Goal: Information Seeking & Learning: Check status

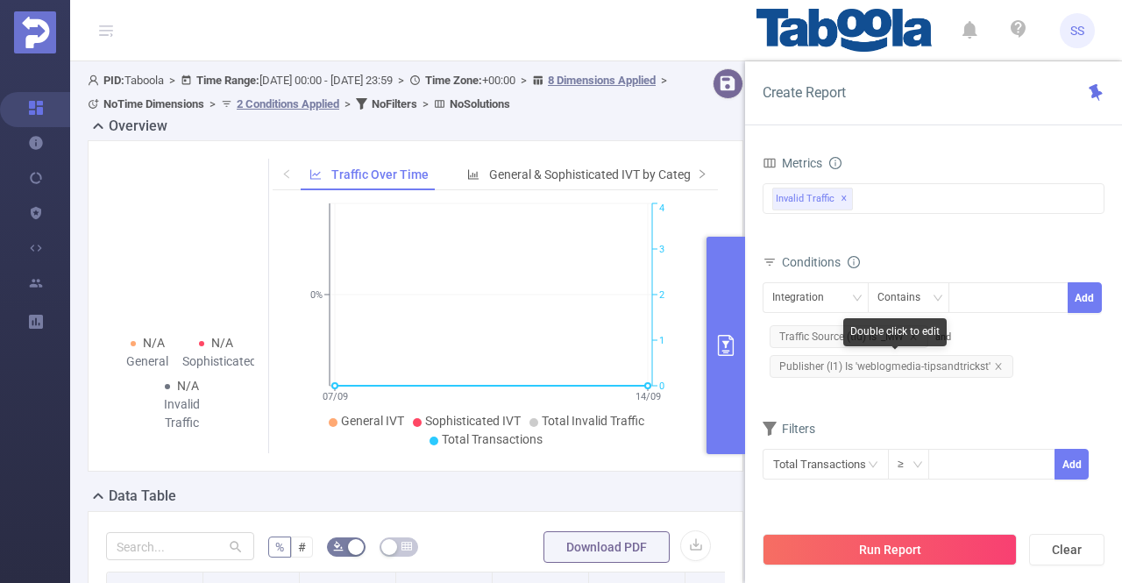
click at [855, 366] on span "Publisher (l1) Is 'weblogmedia-tipsandtrickst'" at bounding box center [891, 366] width 244 height 23
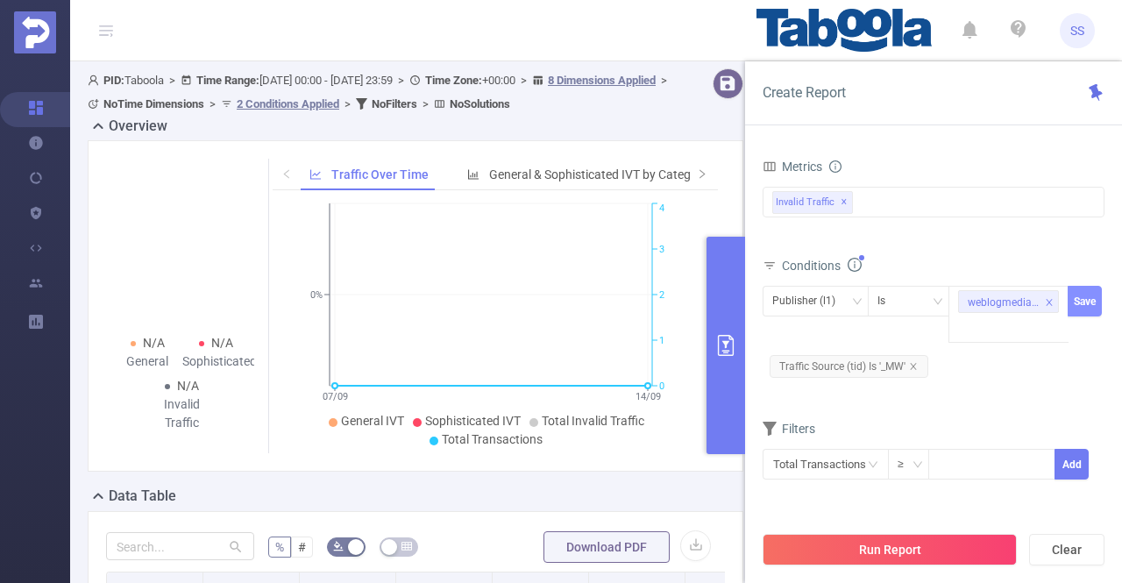
click at [1073, 304] on button "Save" at bounding box center [1084, 301] width 34 height 31
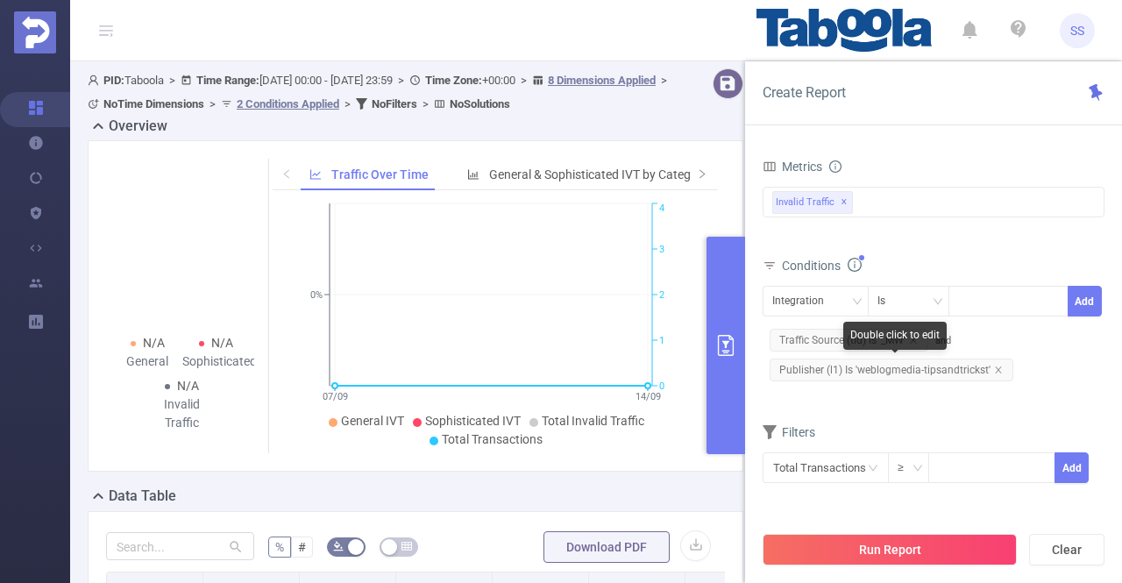
click at [843, 342] on div "Double click to edit" at bounding box center [894, 336] width 103 height 28
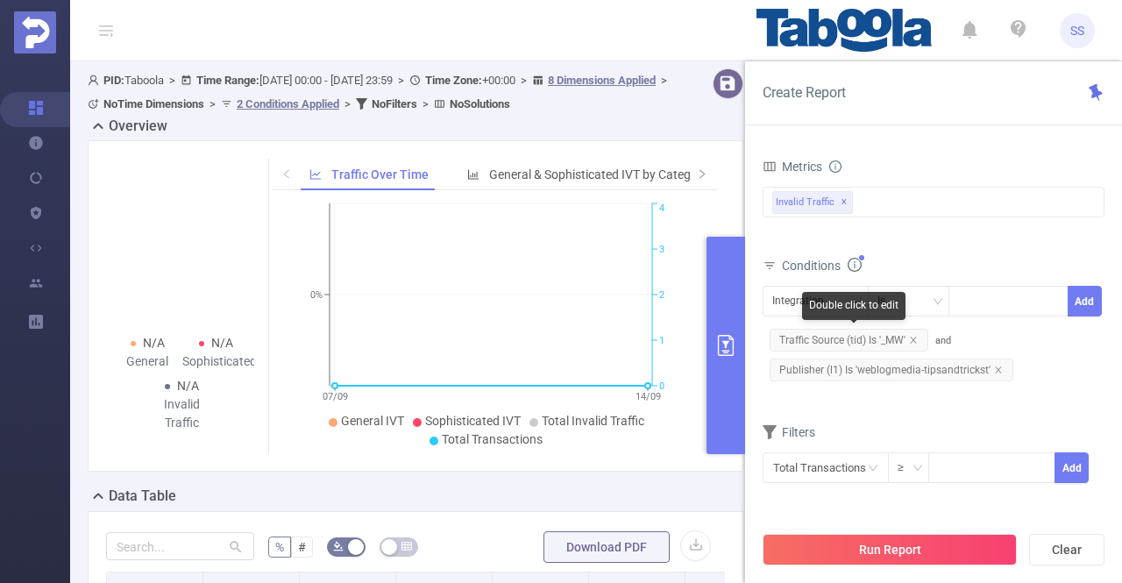
click at [825, 340] on span "Traffic Source (tid) Is '_MW'" at bounding box center [848, 340] width 159 height 23
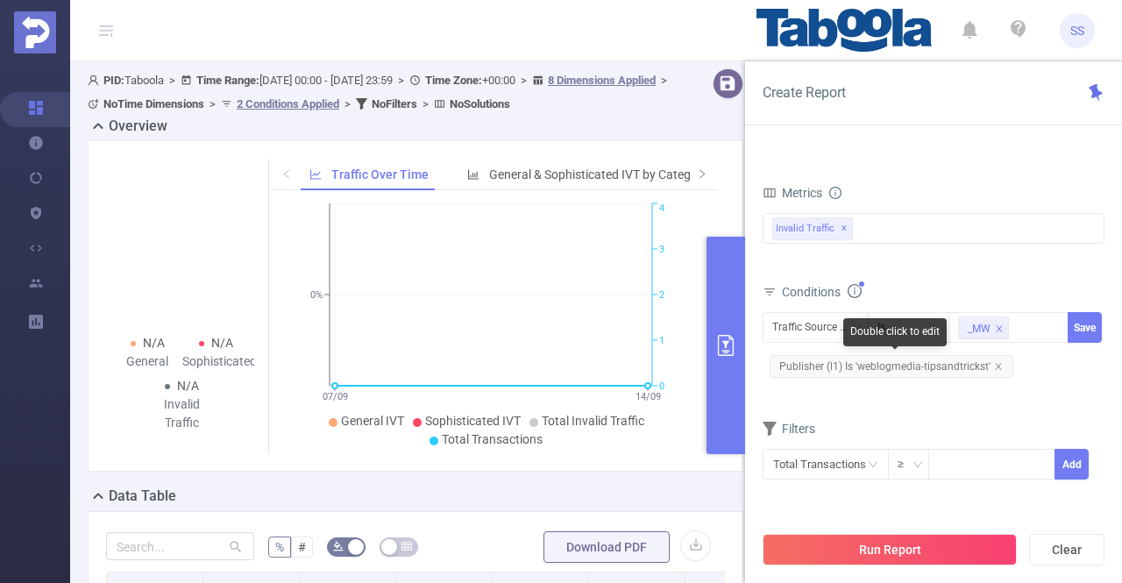
click at [901, 318] on div "Double click to edit" at bounding box center [894, 332] width 103 height 28
click at [902, 323] on div "Is" at bounding box center [908, 327] width 63 height 29
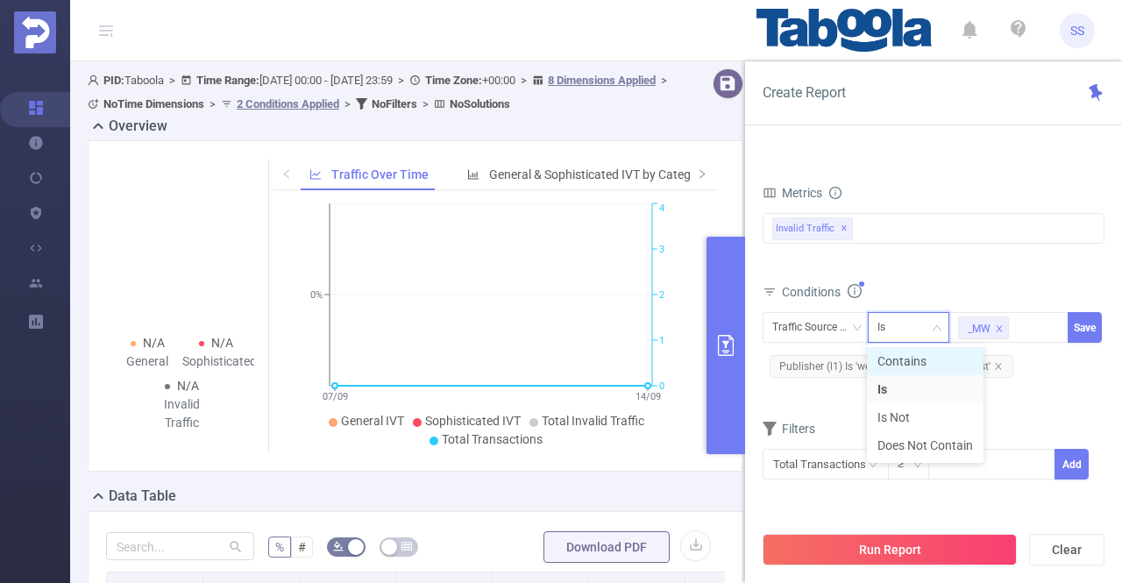
click at [911, 358] on li "Contains" at bounding box center [925, 361] width 117 height 28
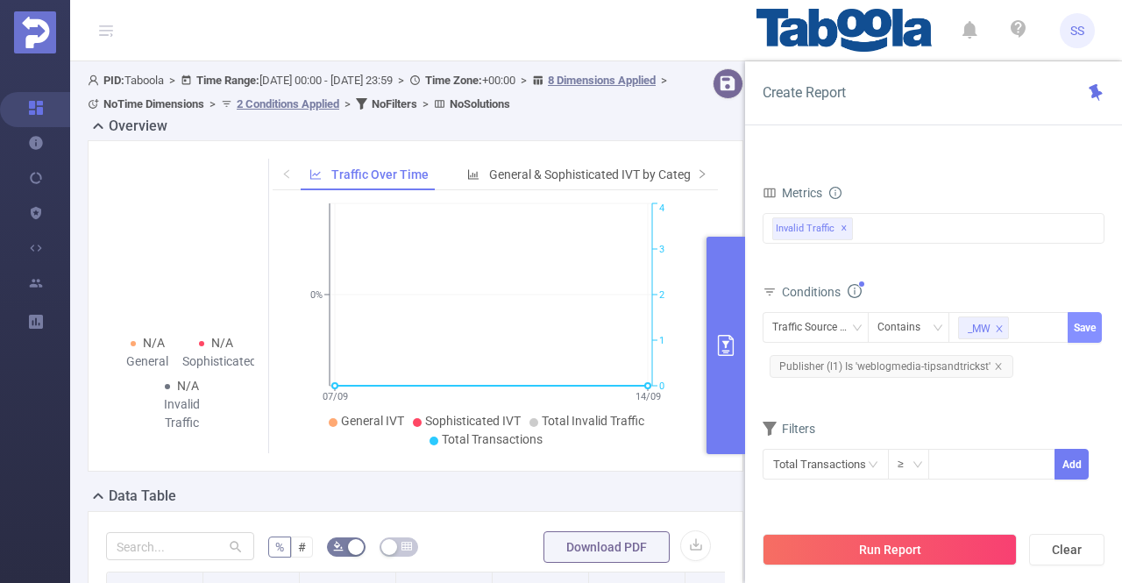
click at [1090, 326] on button "Save" at bounding box center [1084, 327] width 34 height 31
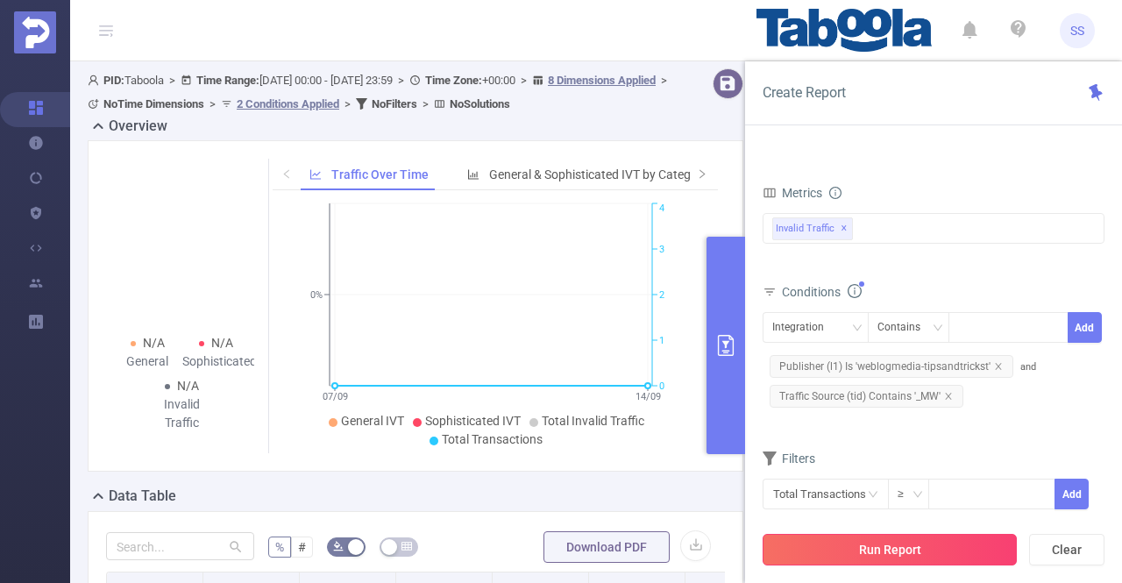
click at [943, 558] on button "Run Report" at bounding box center [889, 550] width 254 height 32
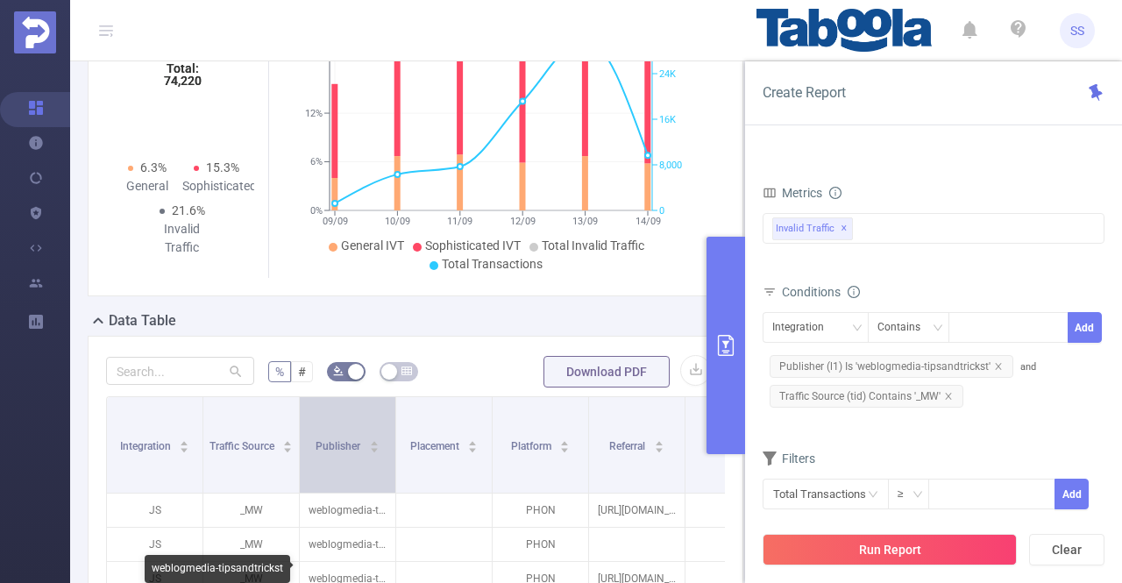
scroll to position [263, 0]
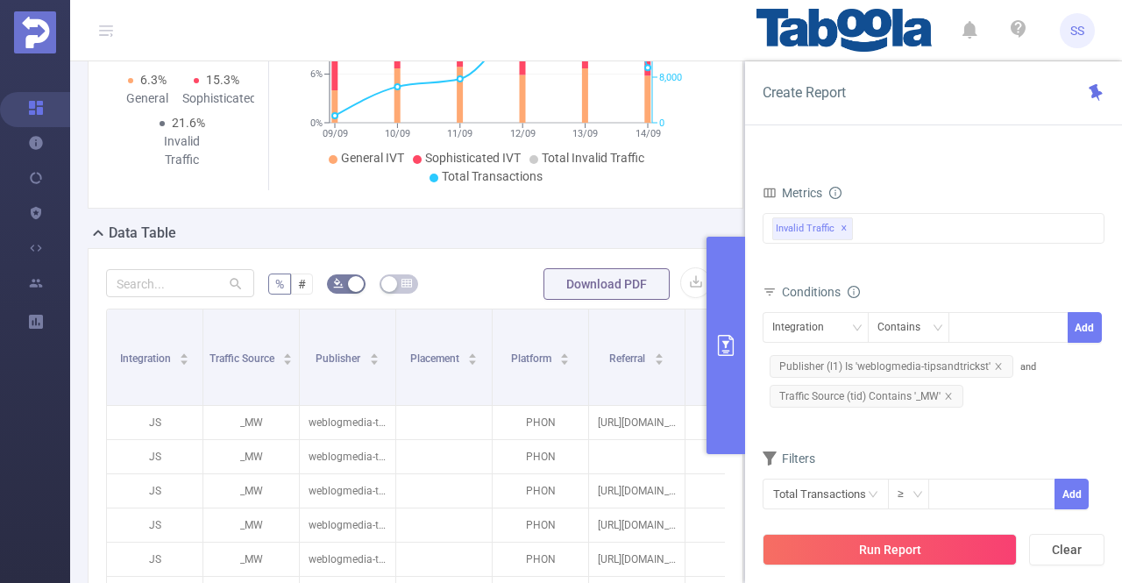
click at [733, 342] on icon "primary" at bounding box center [725, 345] width 21 height 21
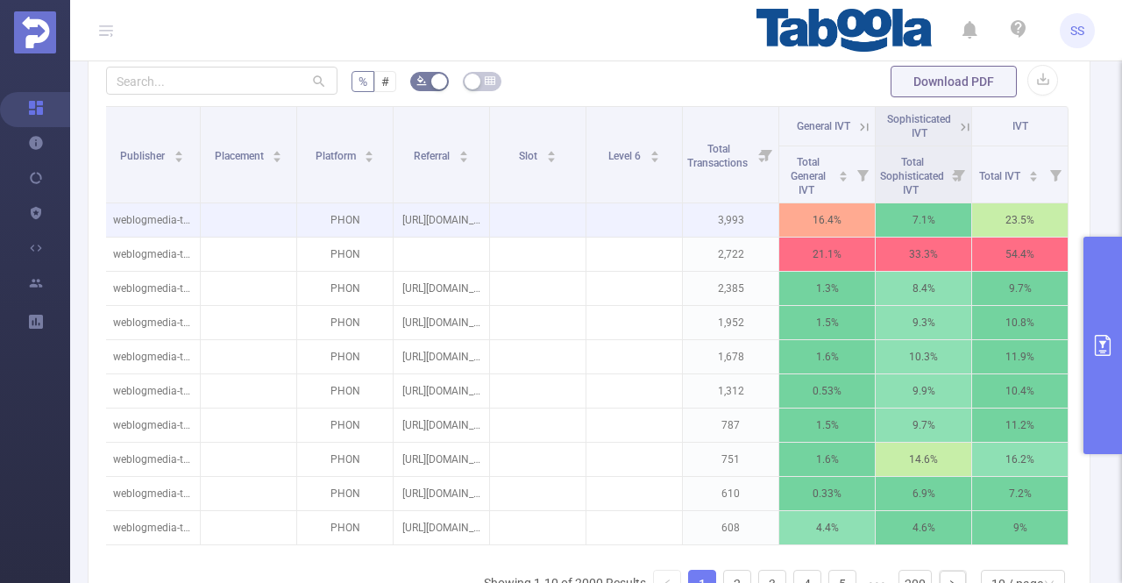
scroll to position [438, 0]
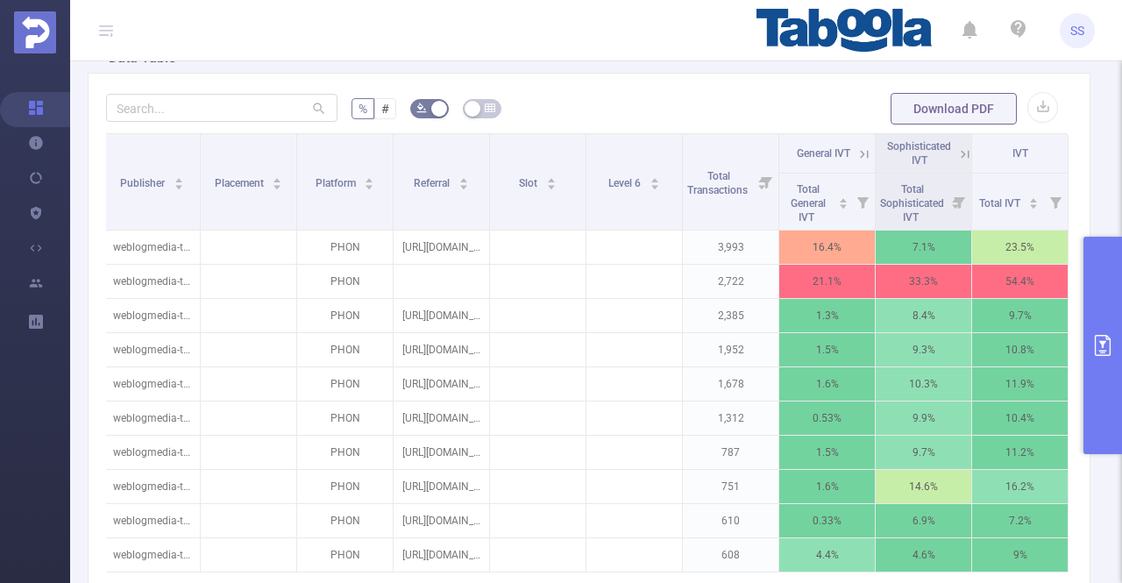
click at [957, 152] on icon at bounding box center [965, 154] width 16 height 16
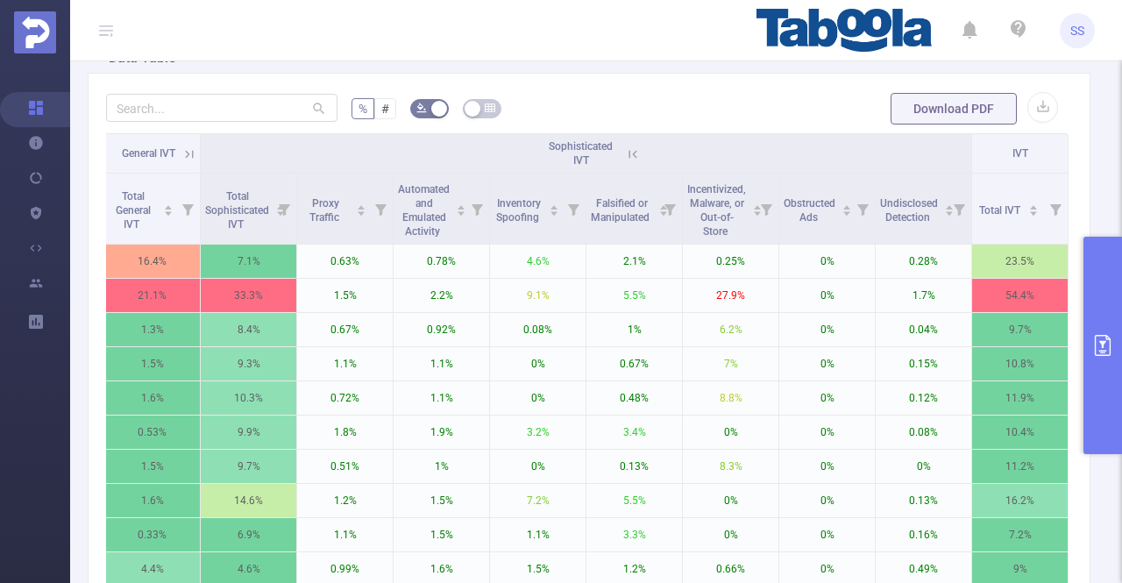
click at [625, 150] on icon at bounding box center [633, 154] width 16 height 16
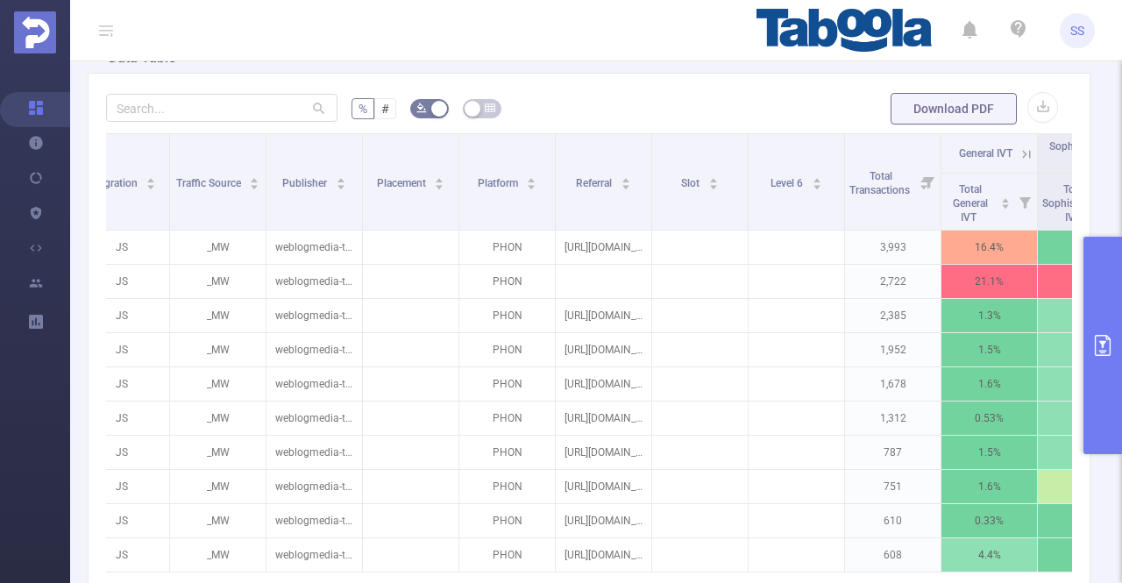
scroll to position [0, 0]
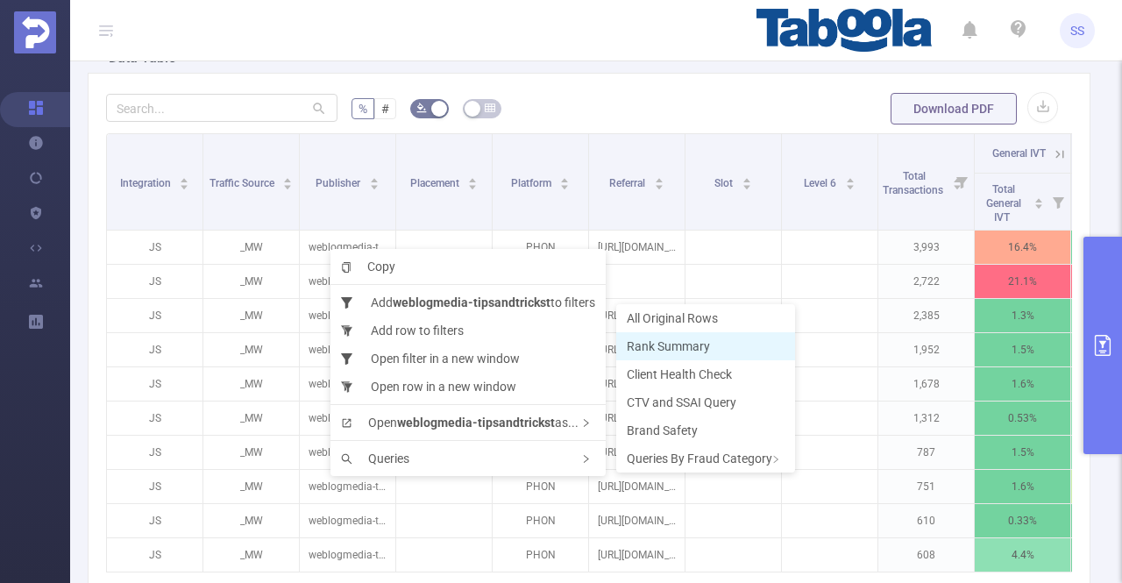
click at [668, 352] on span "Rank Summary" at bounding box center [668, 346] width 83 height 14
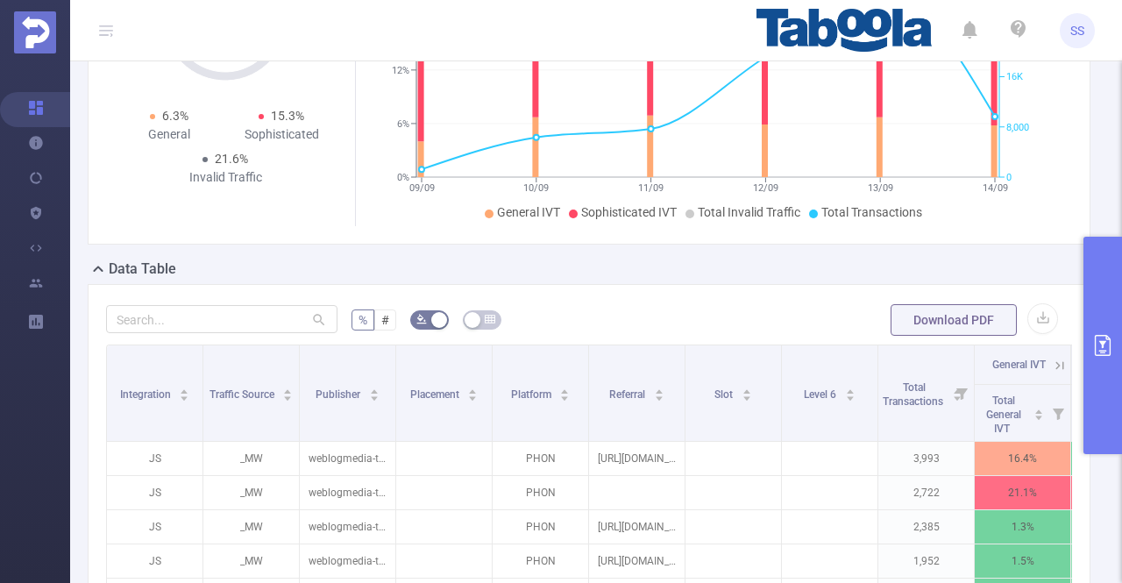
scroll to position [88, 0]
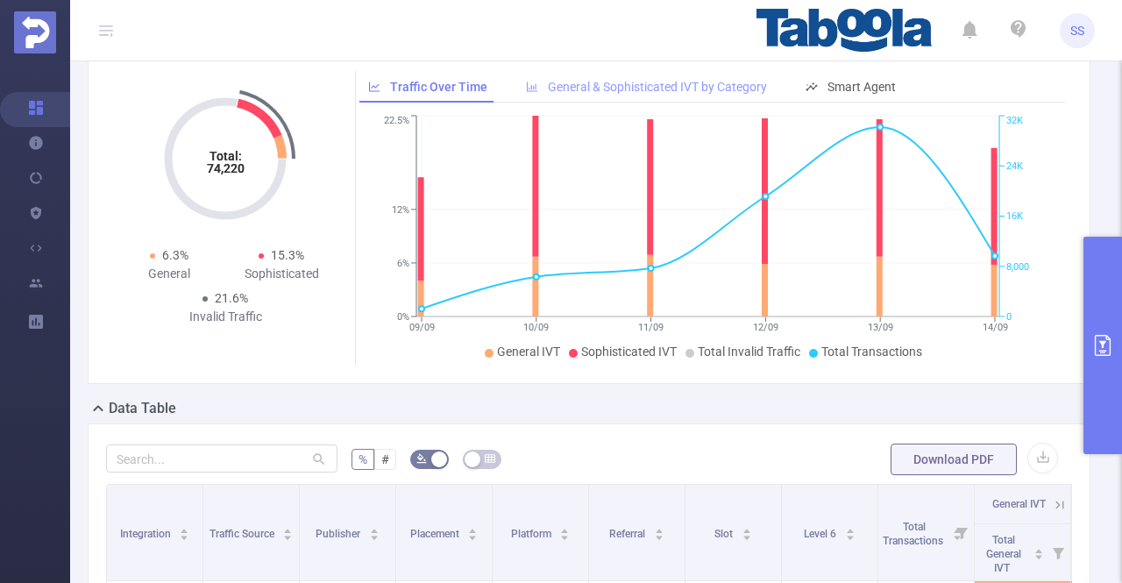
click at [603, 92] on span "General & Sophisticated IVT by Category" at bounding box center [657, 87] width 219 height 14
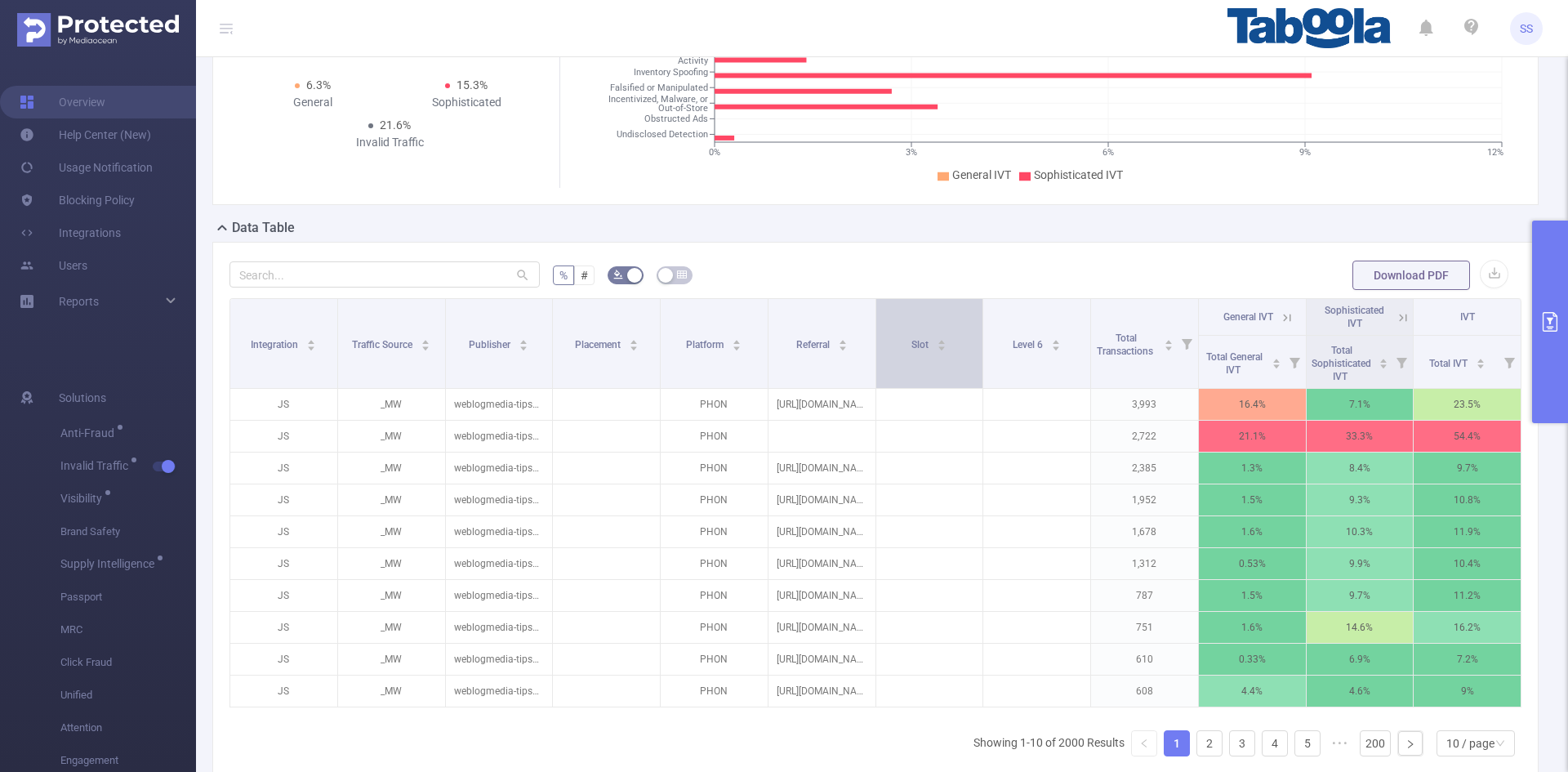
scroll to position [245, 0]
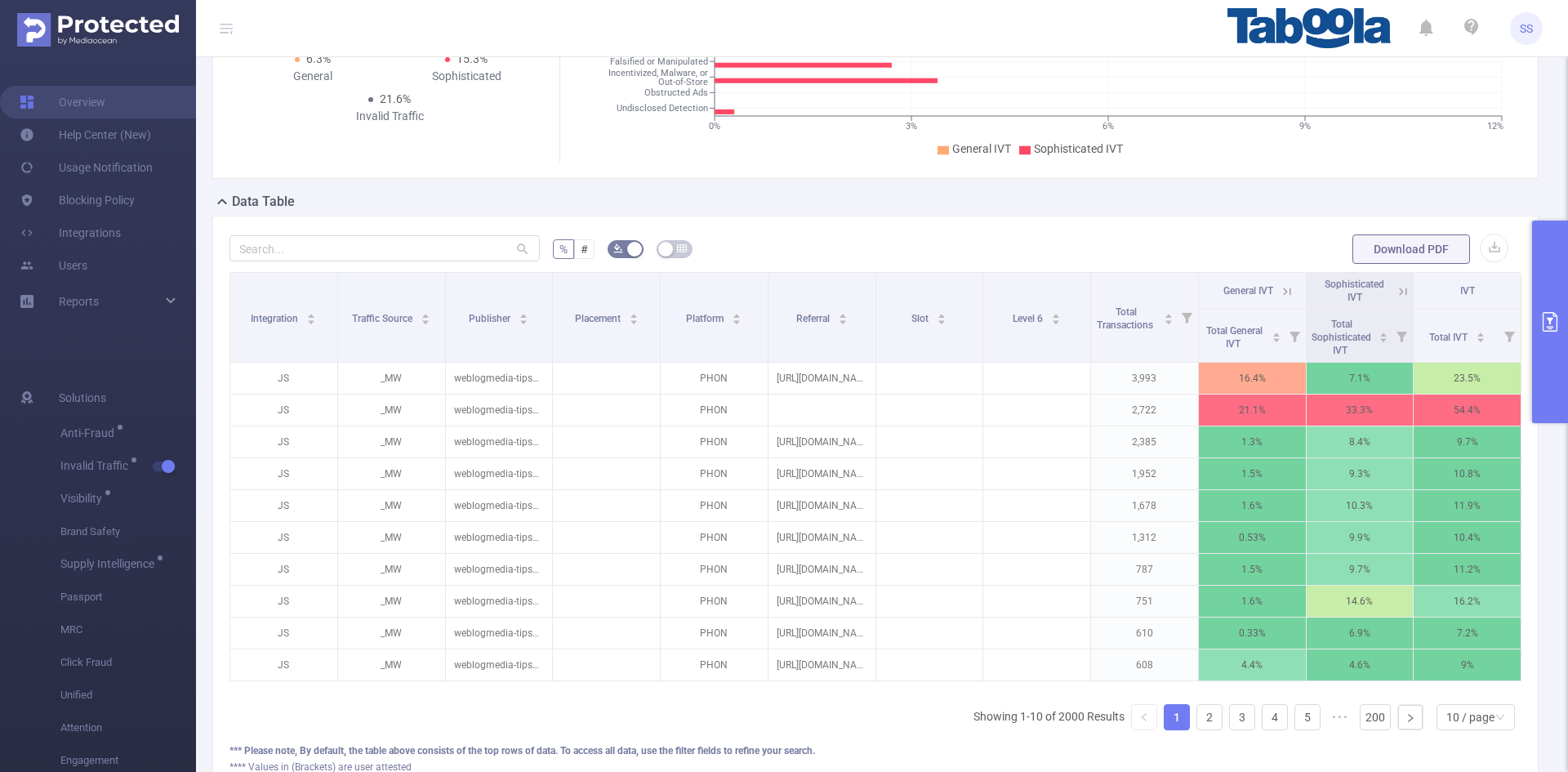
click at [1045, 287] on icon at bounding box center [1400, 291] width 20 height 17
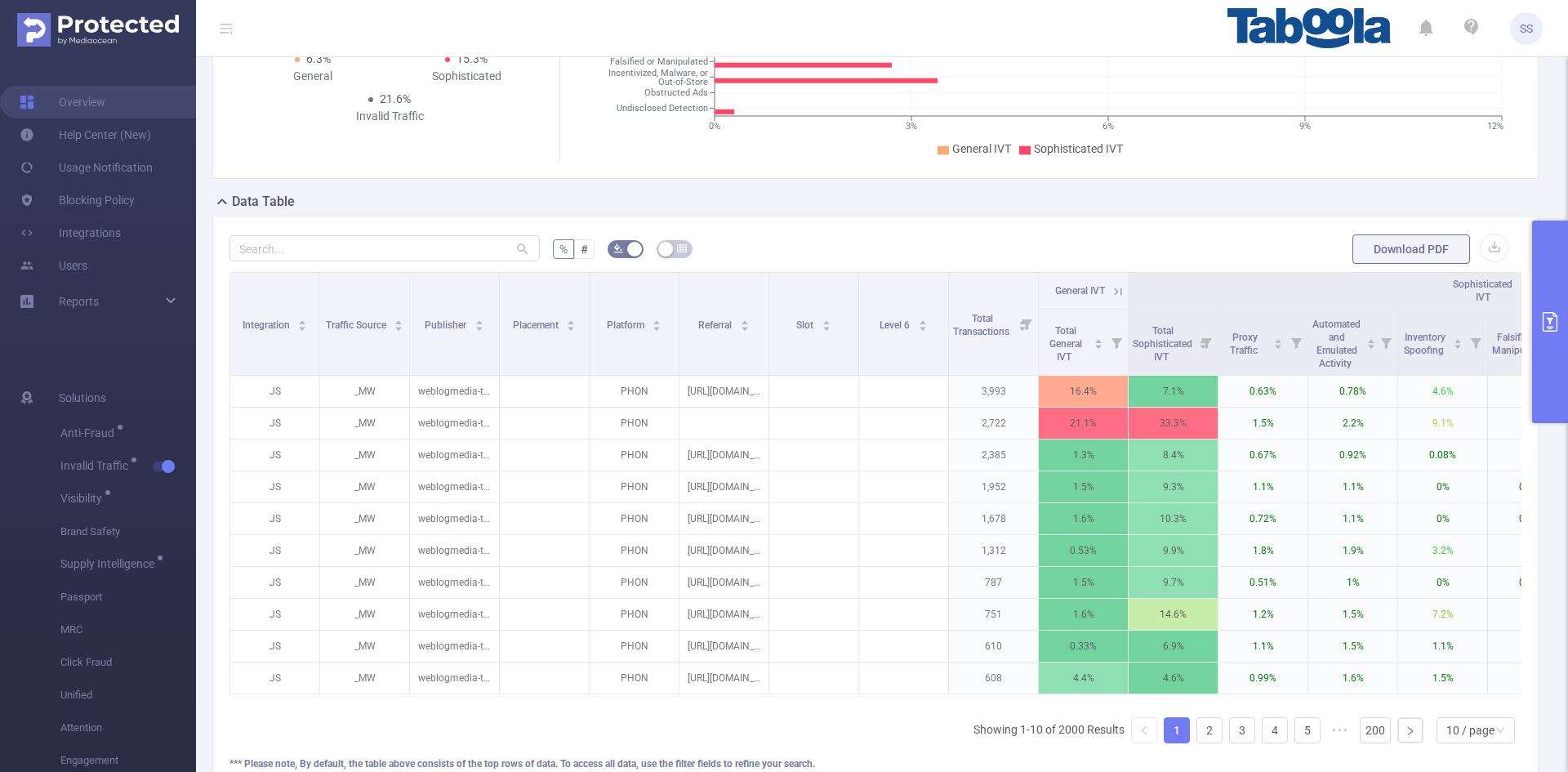
click at [1045, 287] on icon at bounding box center [1115, 291] width 20 height 17
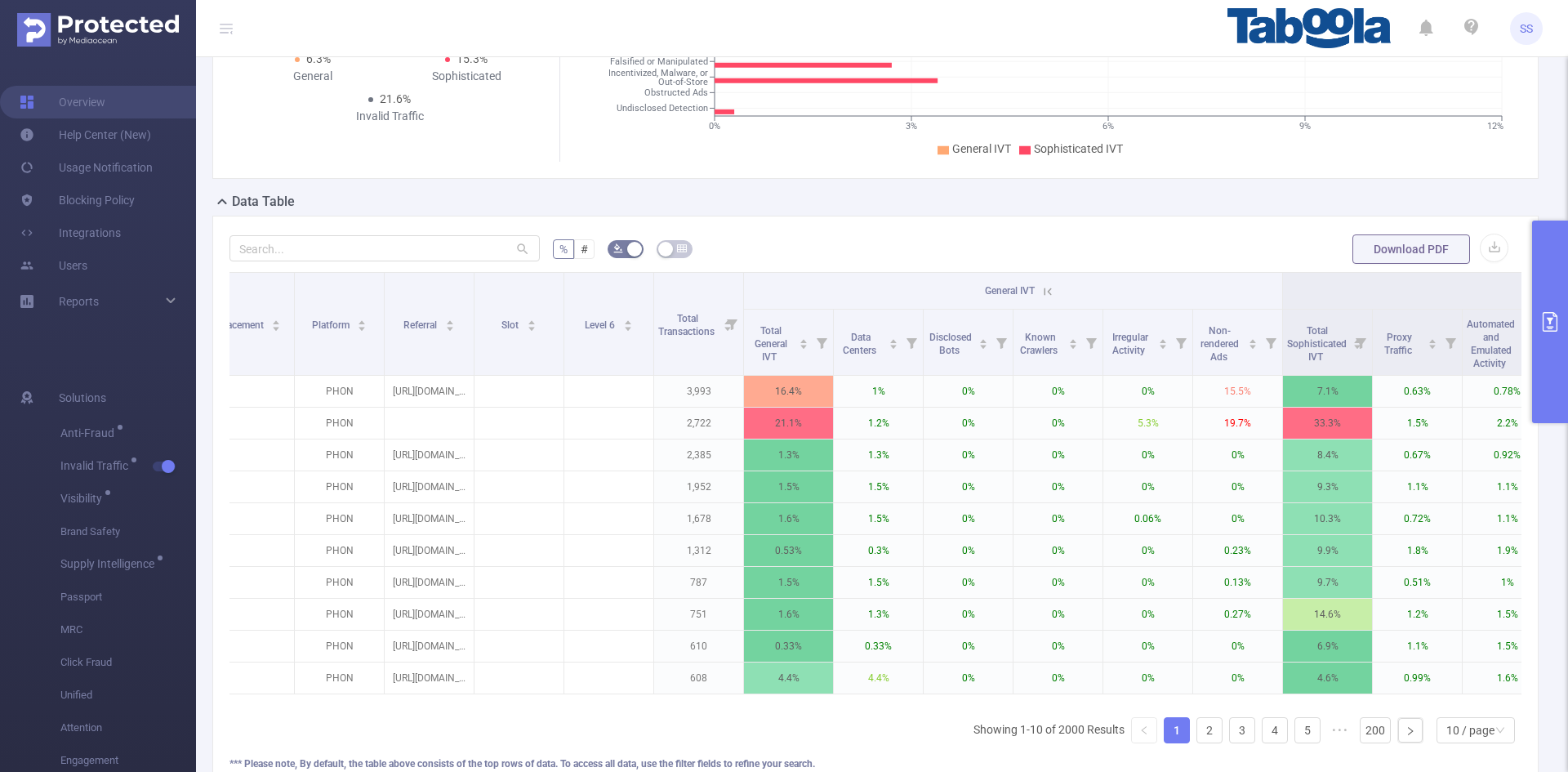
scroll to position [0, 349]
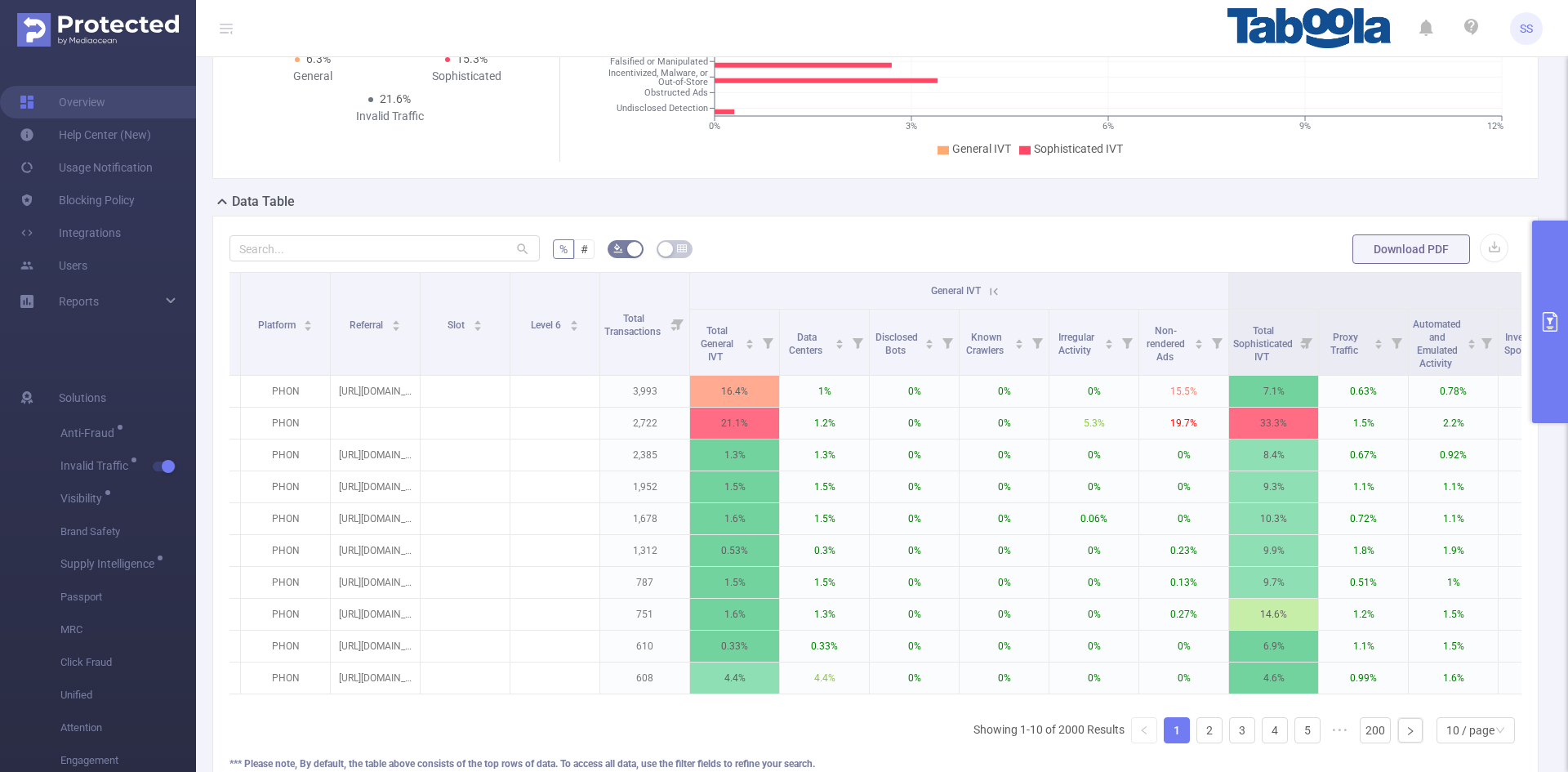
click at [996, 287] on icon at bounding box center [995, 292] width 15 height 15
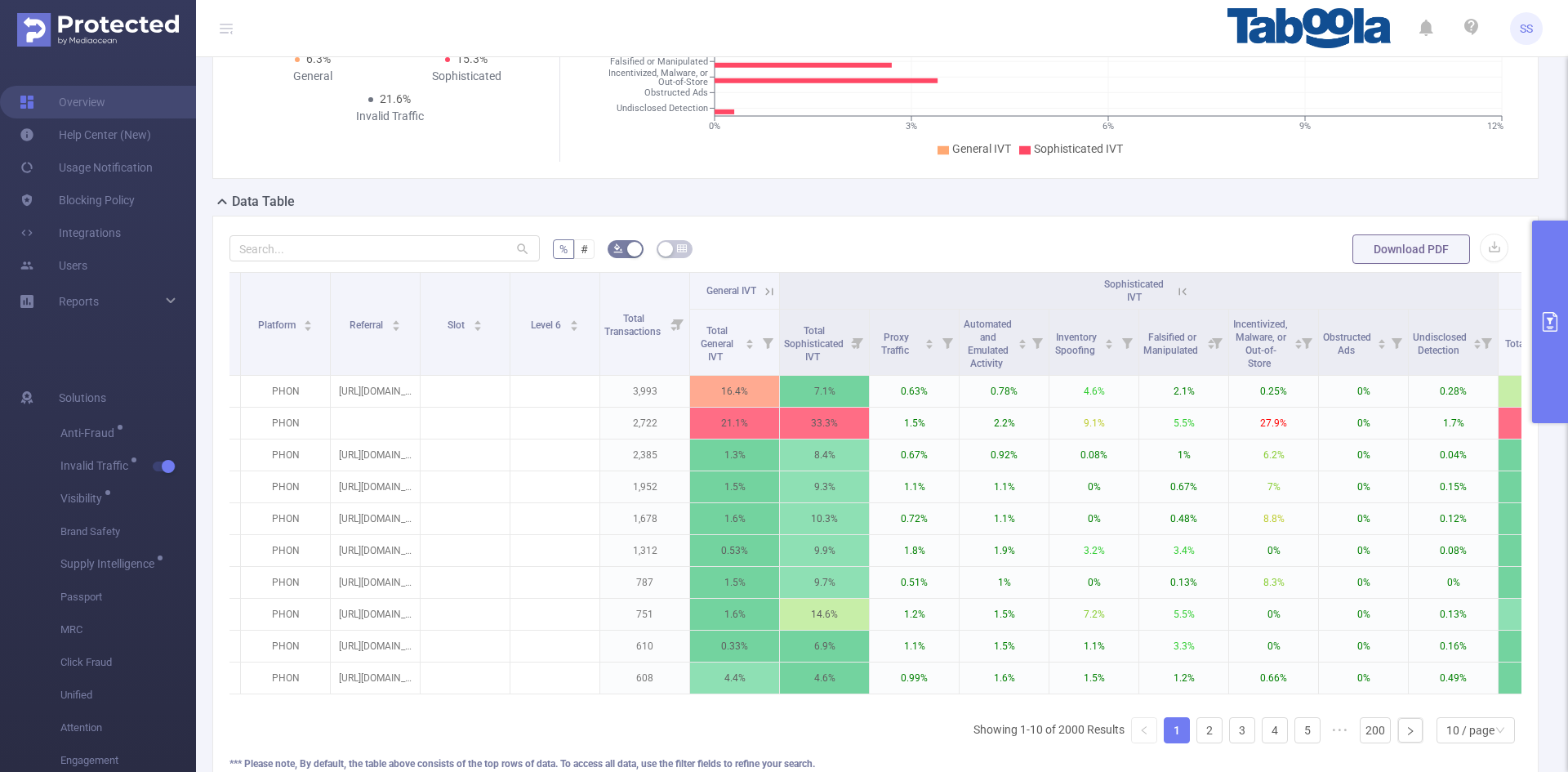
click at [1045, 287] on icon at bounding box center [1183, 292] width 15 height 15
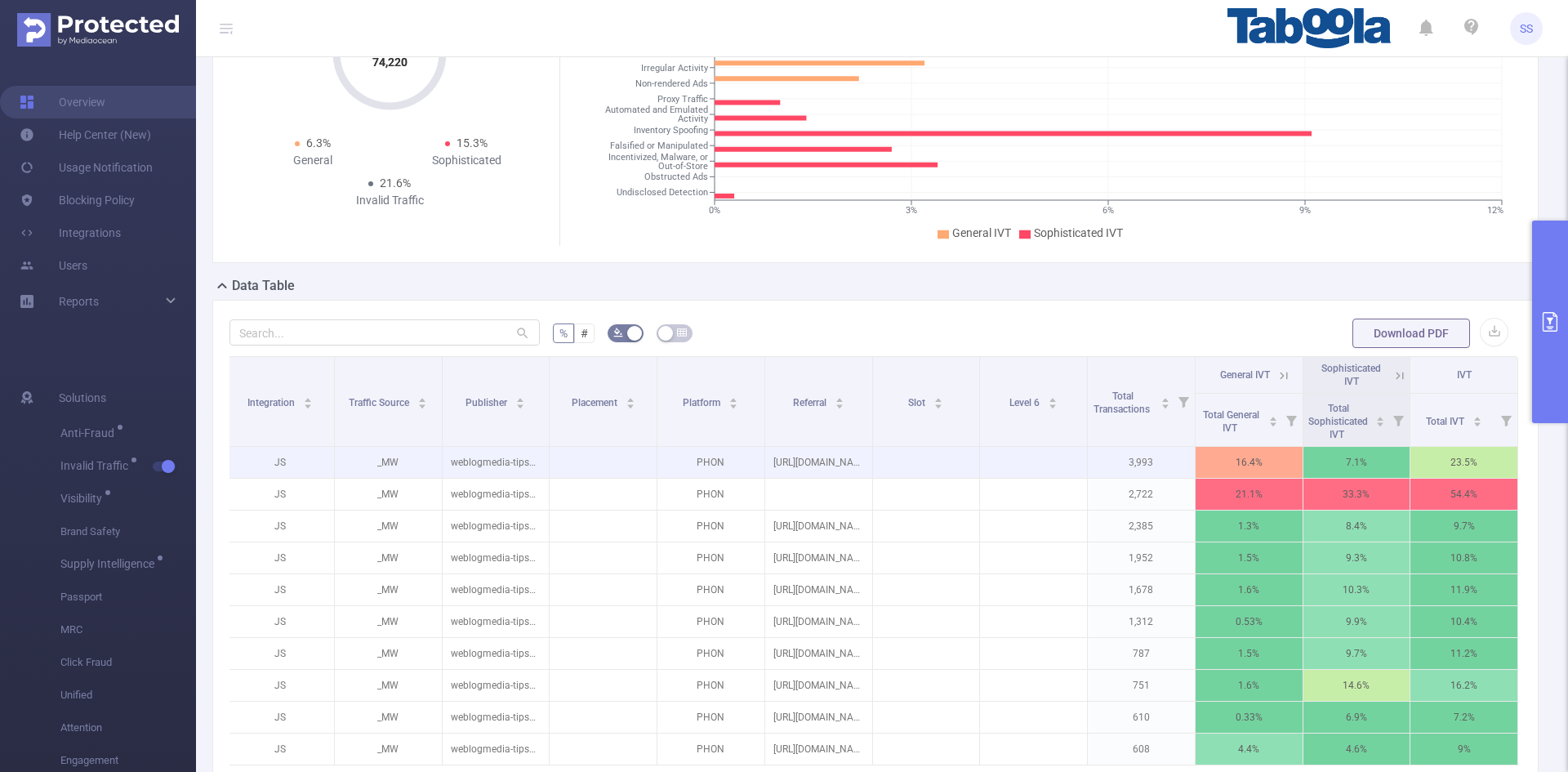
scroll to position [163, 0]
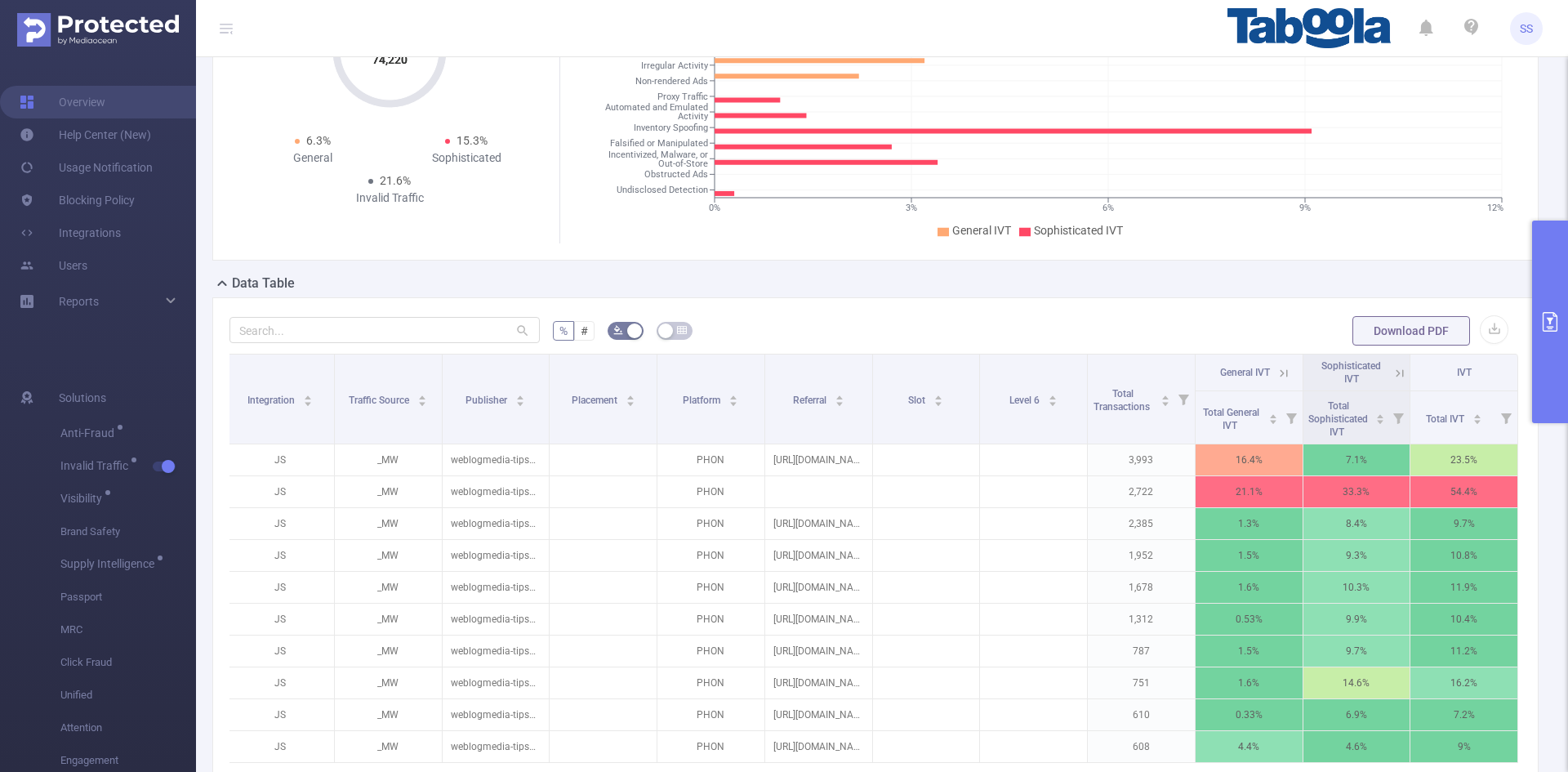
click at [1045, 375] on icon at bounding box center [1400, 374] width 15 height 15
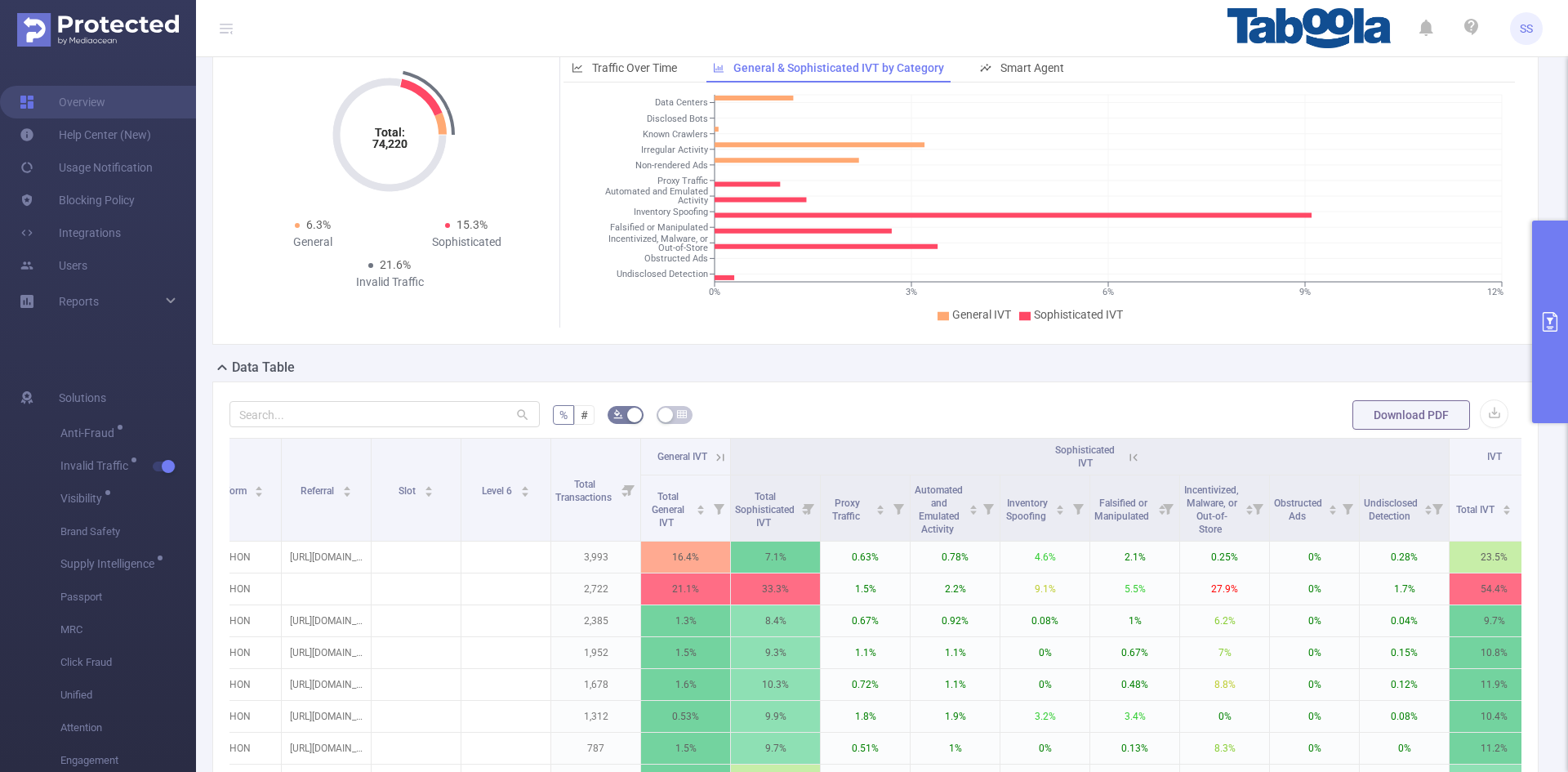
scroll to position [0, 0]
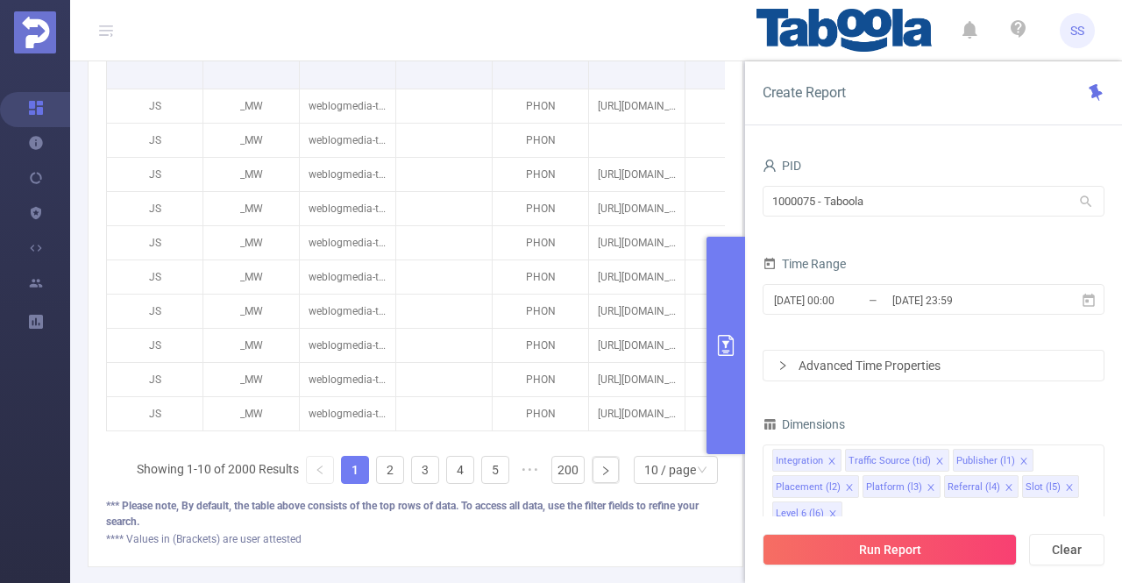
scroll to position [587, 0]
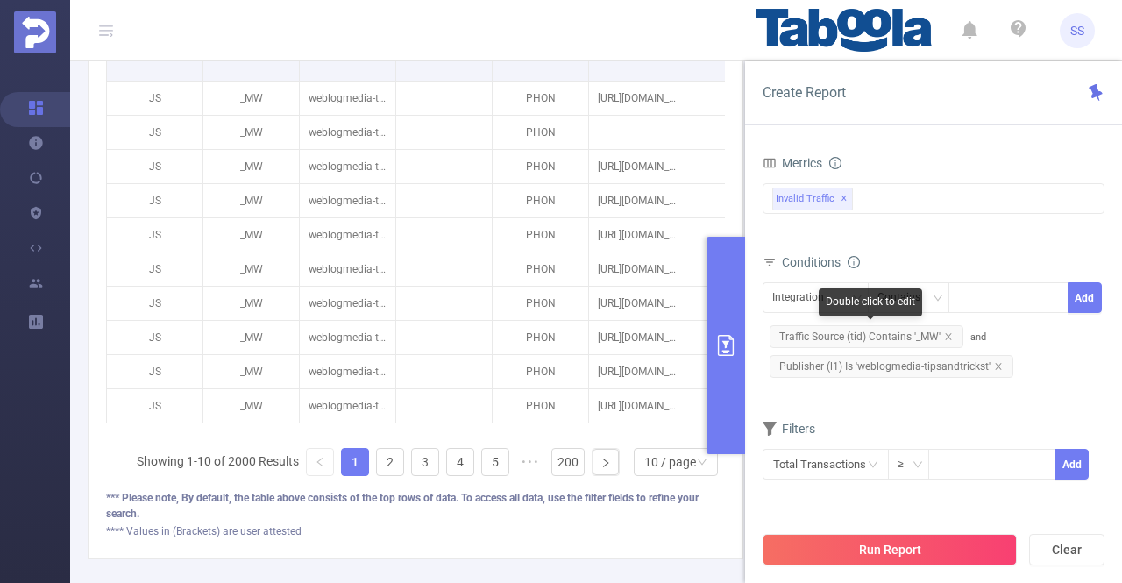
click at [904, 334] on span "Traffic Source (tid) Contains '_MW'" at bounding box center [866, 336] width 194 height 23
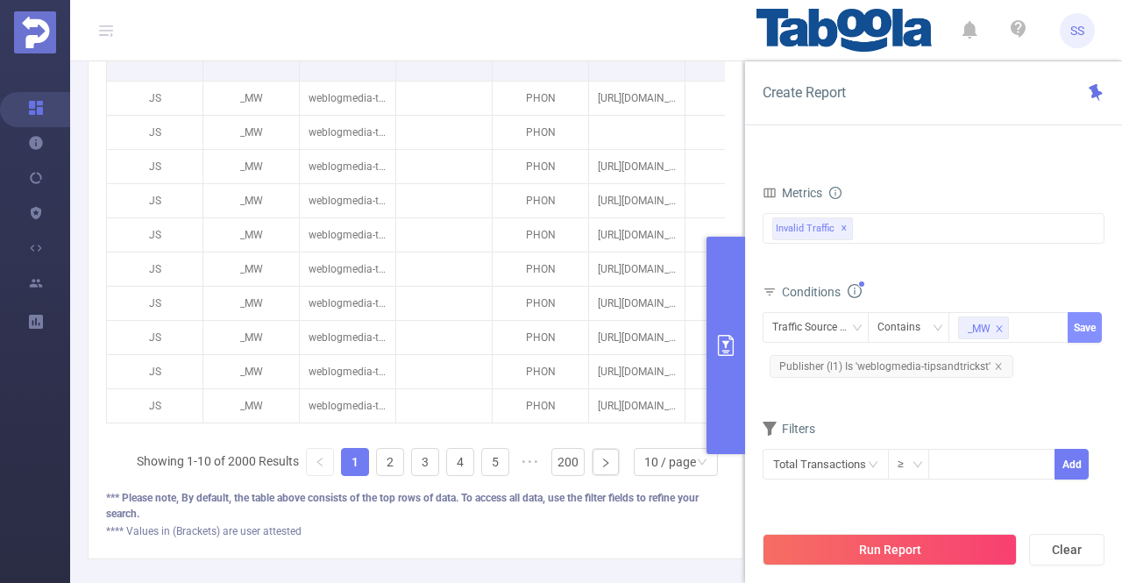
click at [1088, 319] on button "Save" at bounding box center [1084, 327] width 34 height 31
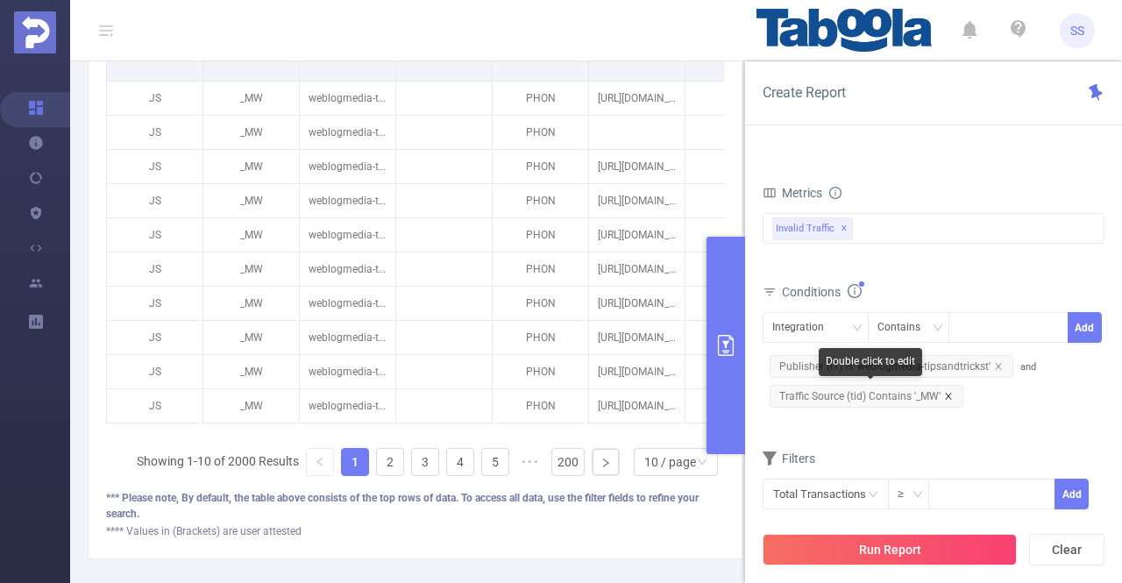
click at [949, 393] on icon "icon: close" at bounding box center [948, 396] width 9 height 9
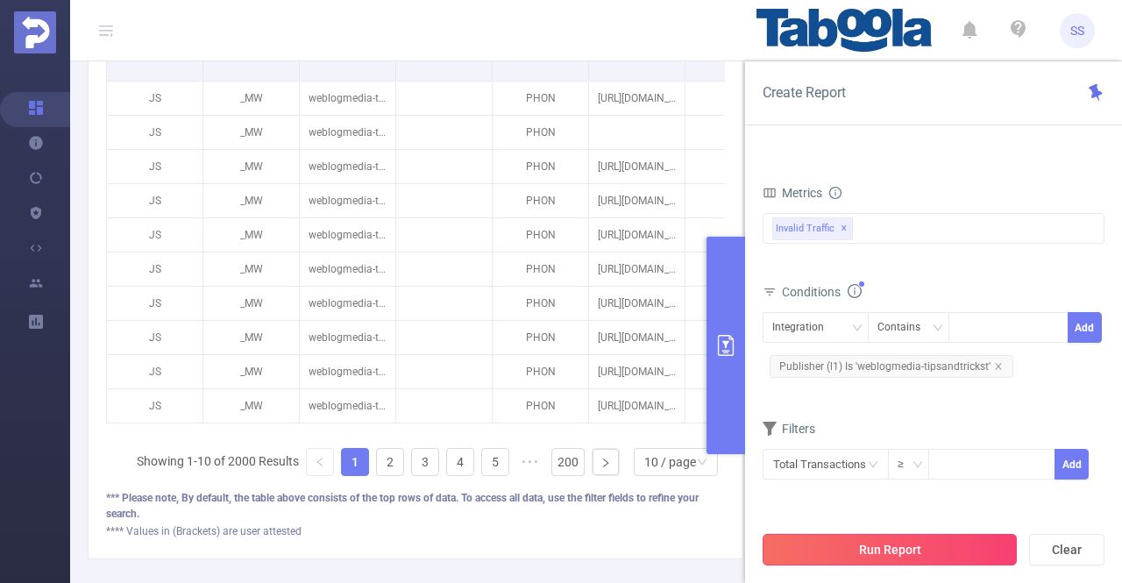
click at [942, 549] on button "Run Report" at bounding box center [889, 550] width 254 height 32
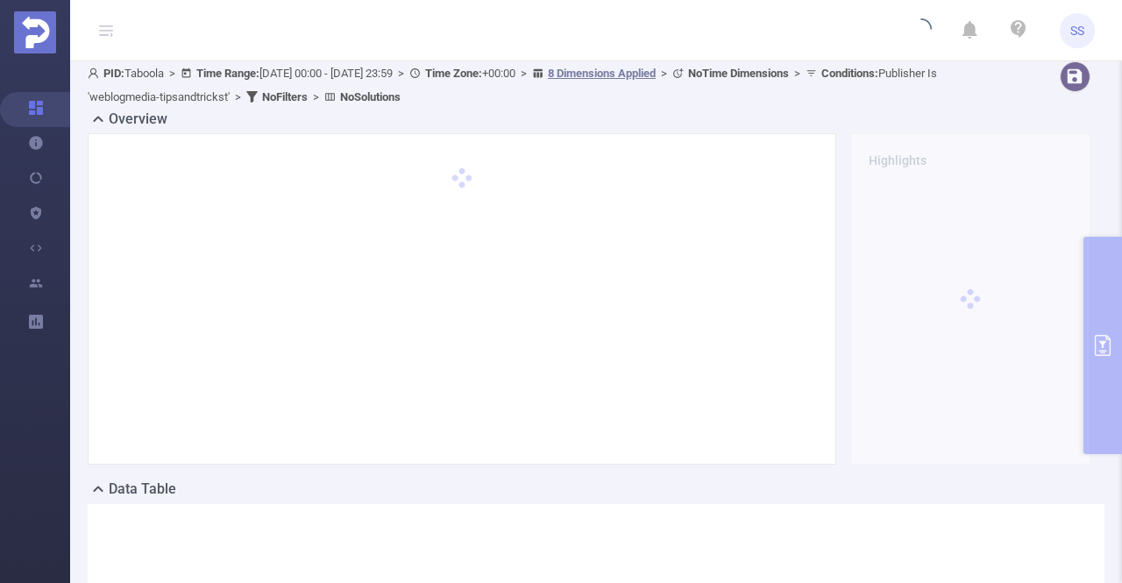
scroll to position [0, 0]
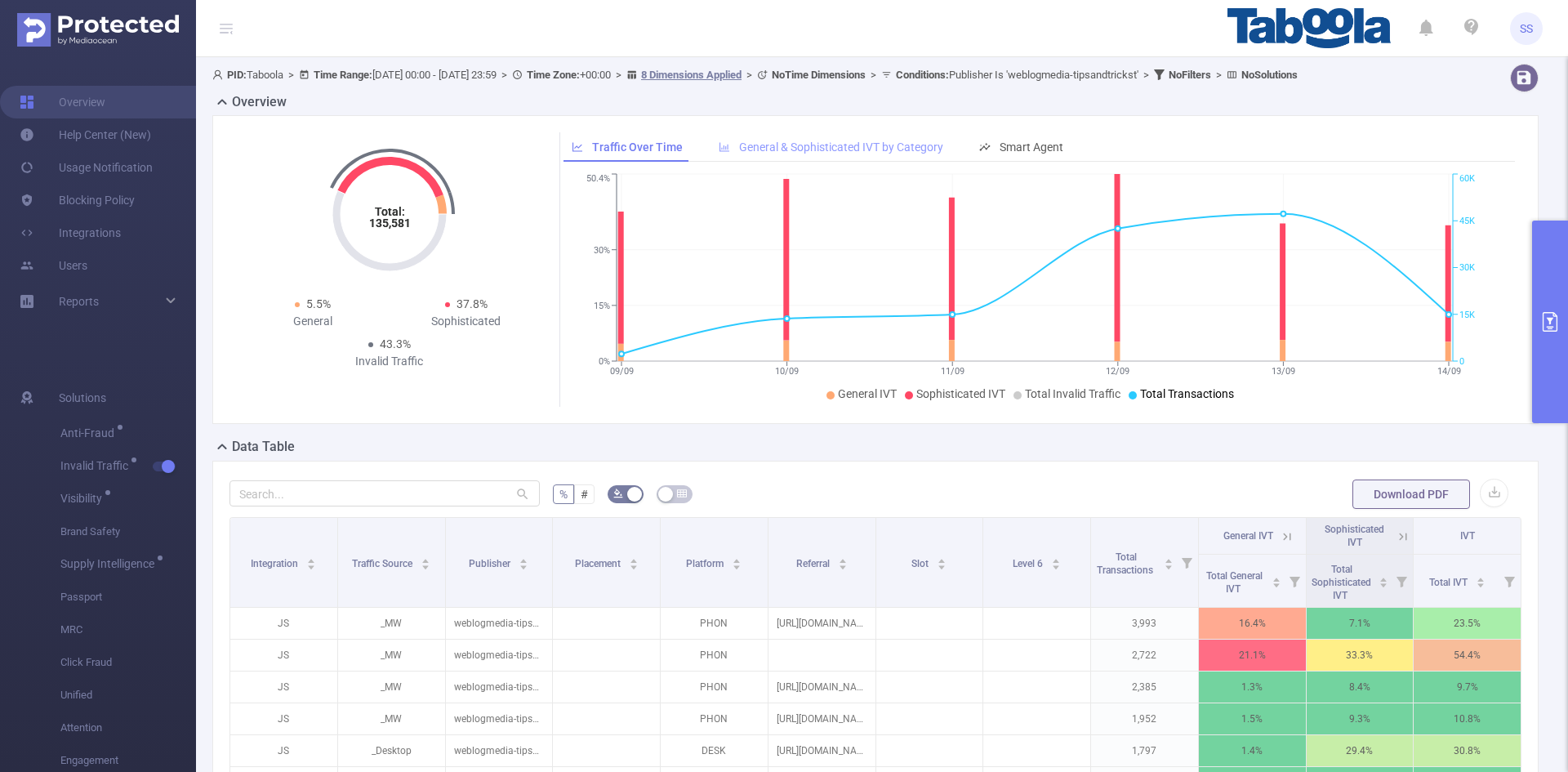
click at [812, 154] on span "General & Sophisticated IVT by Category" at bounding box center [841, 147] width 204 height 13
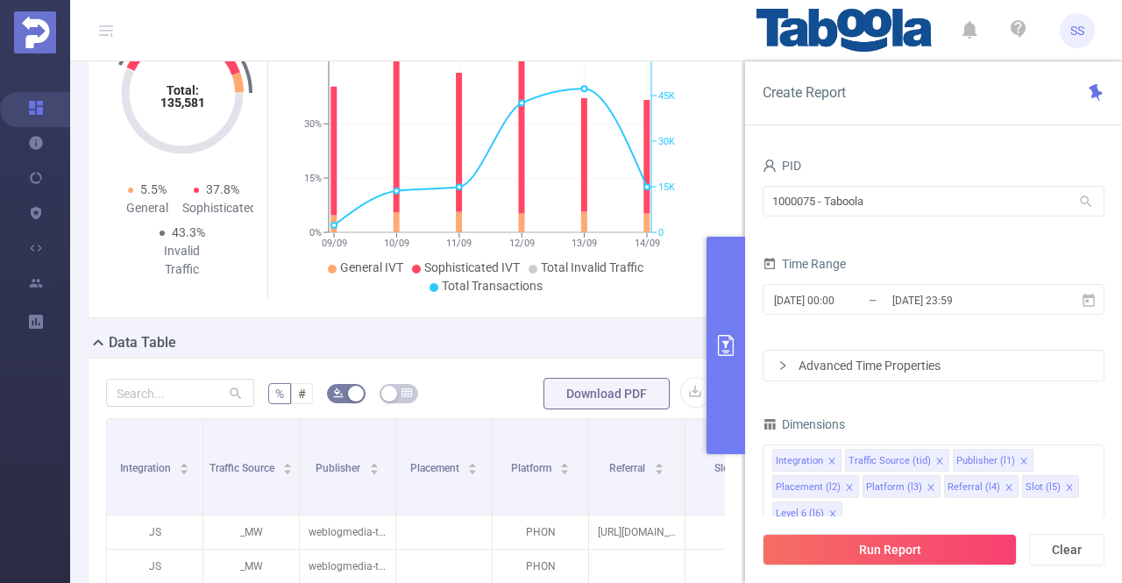
scroll to position [263, 0]
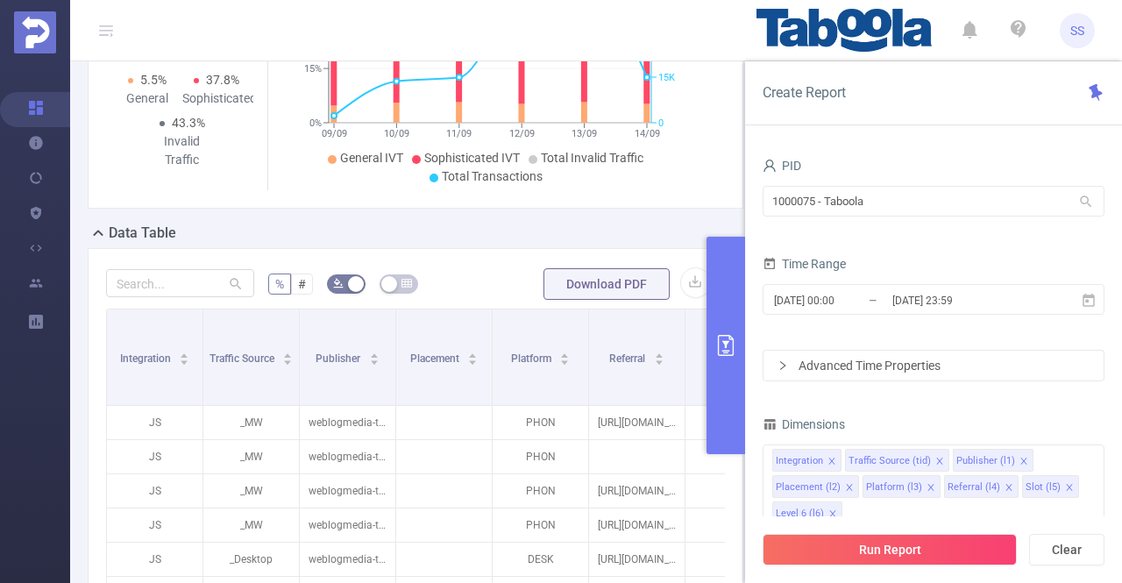
click at [716, 306] on button "primary" at bounding box center [725, 345] width 39 height 217
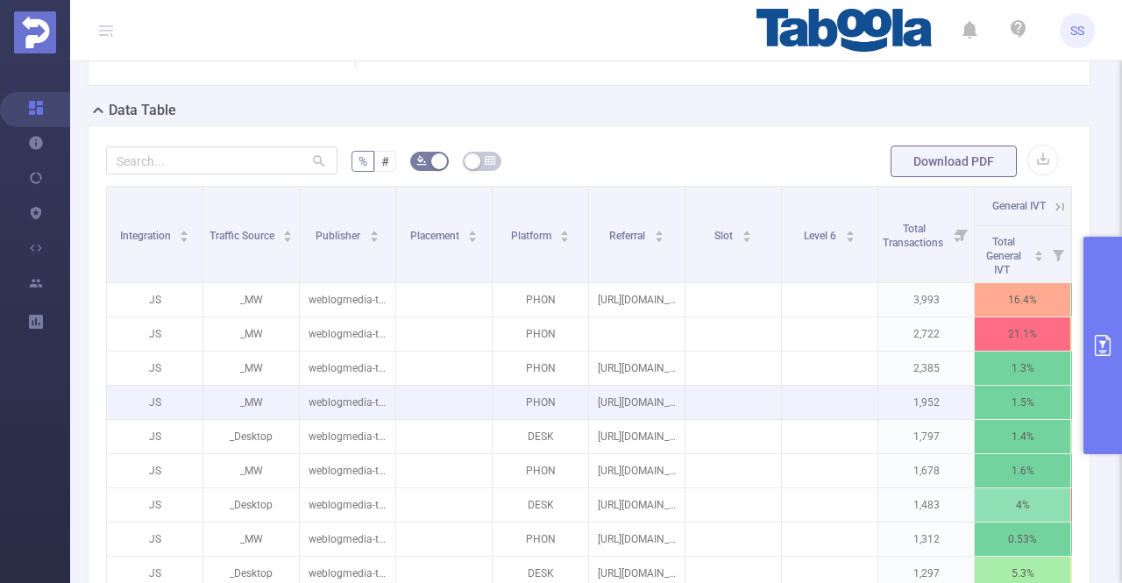
scroll to position [526, 0]
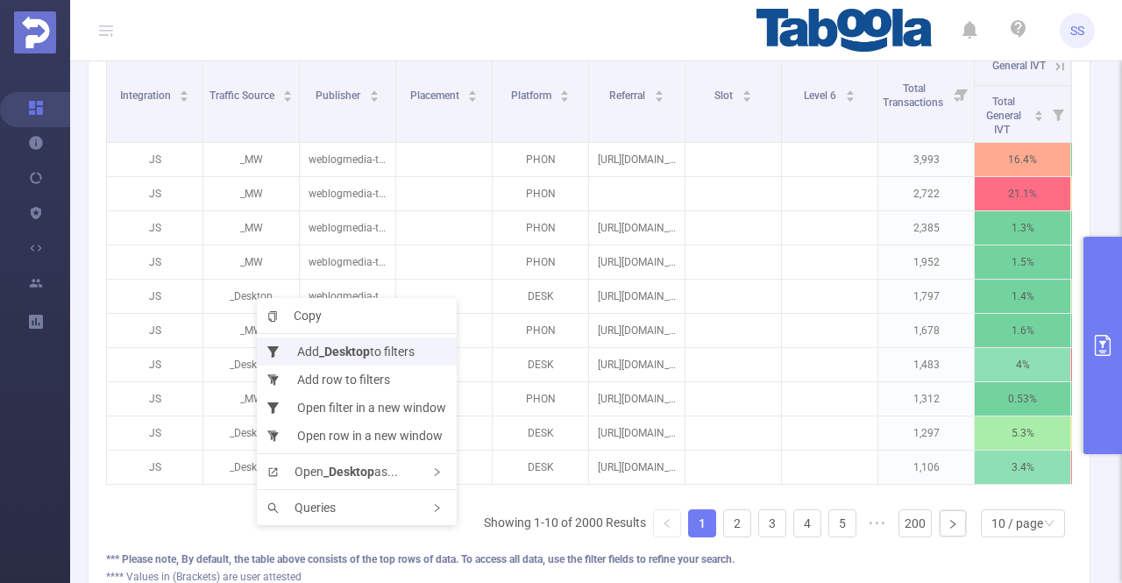
click at [412, 359] on li "Add _Desktop to filters" at bounding box center [357, 351] width 200 height 28
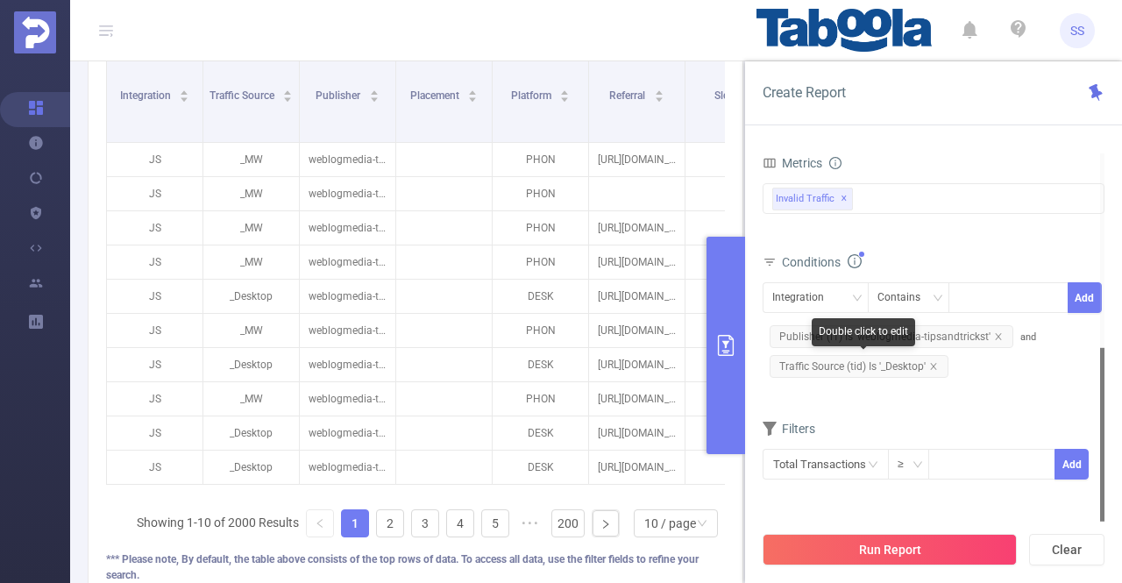
click at [853, 367] on span "Traffic Source (tid) Is '_Desktop'" at bounding box center [858, 366] width 179 height 23
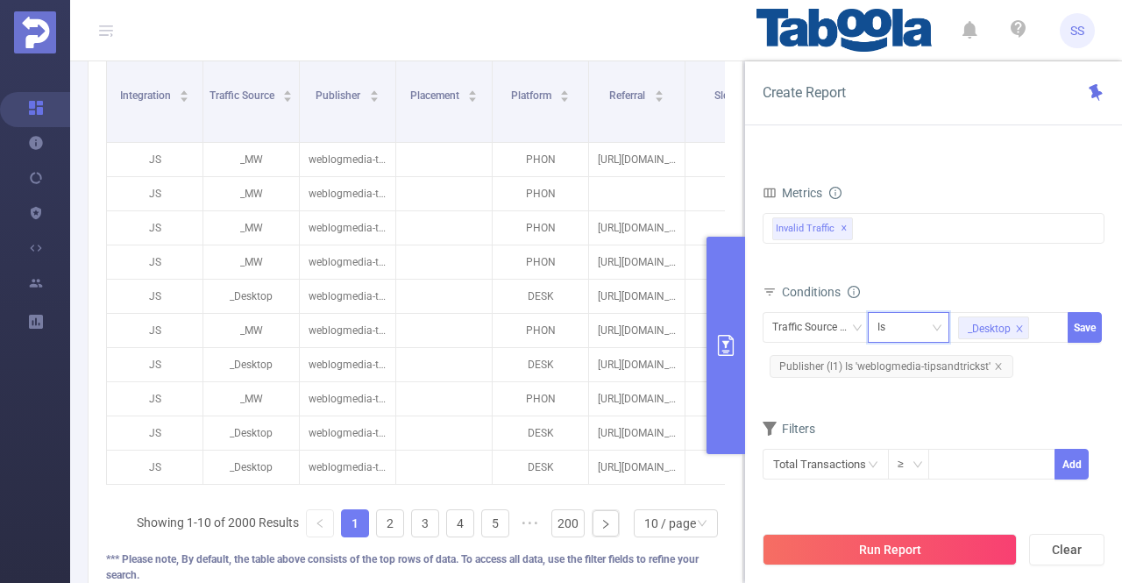
click at [904, 332] on div "Is" at bounding box center [908, 327] width 63 height 29
click at [908, 364] on li "Contains" at bounding box center [925, 361] width 117 height 28
click at [1084, 327] on button "Save" at bounding box center [1084, 327] width 34 height 31
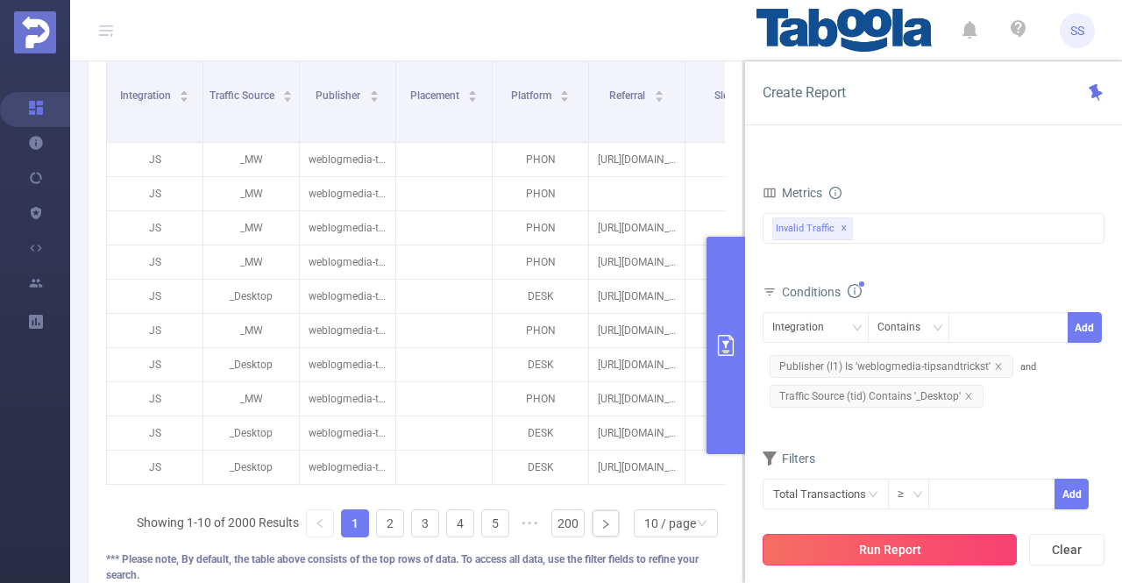
click at [967, 543] on button "Run Report" at bounding box center [889, 550] width 254 height 32
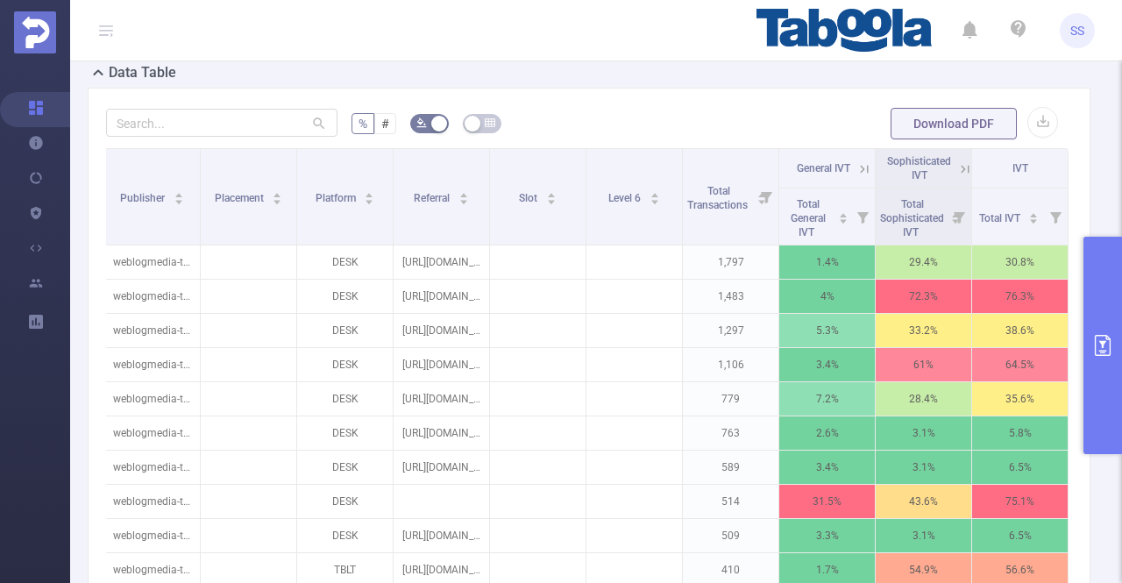
scroll to position [351, 0]
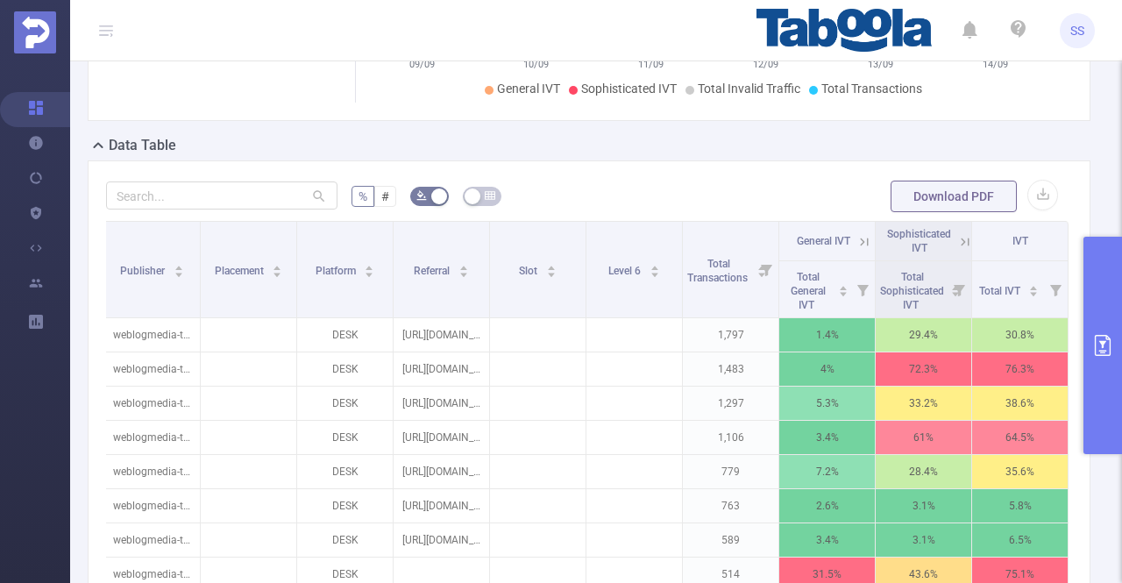
click at [957, 239] on icon at bounding box center [965, 242] width 16 height 16
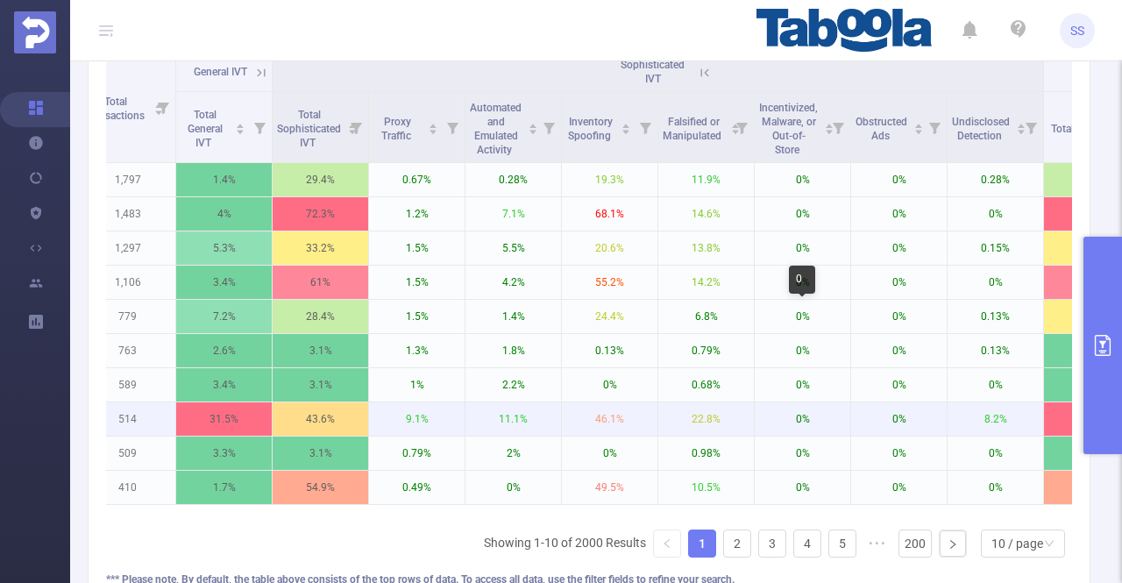
scroll to position [438, 0]
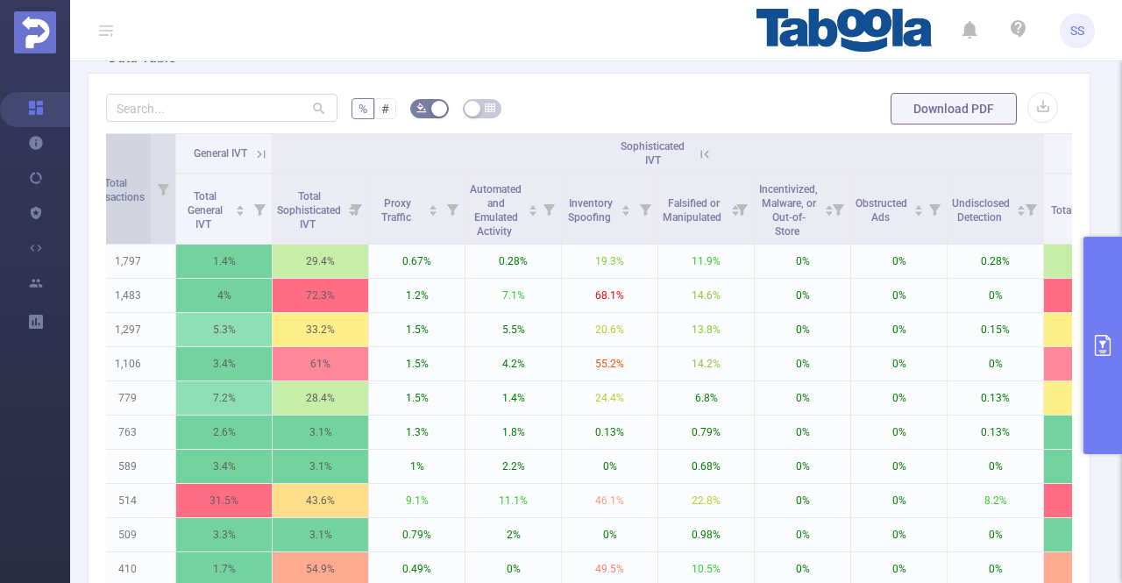
click at [703, 146] on icon at bounding box center [705, 154] width 16 height 16
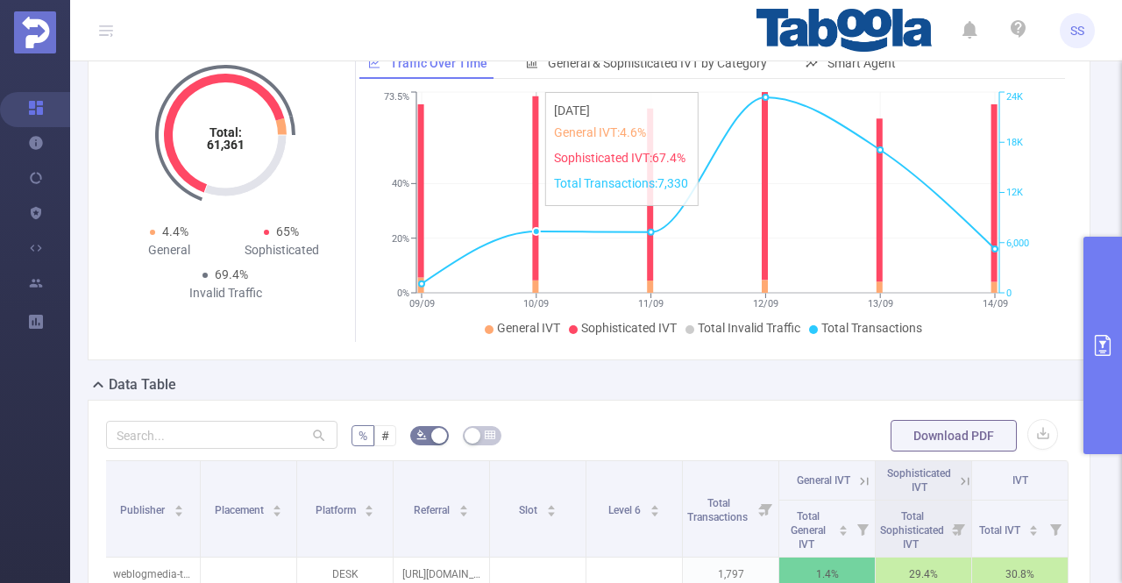
scroll to position [88, 0]
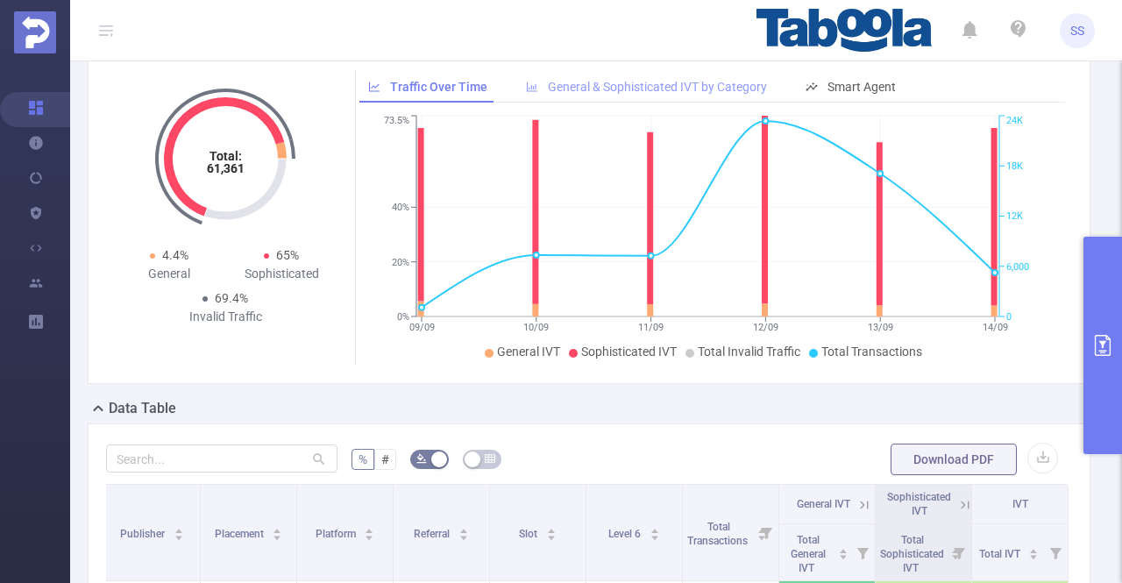
click at [613, 80] on span "General & Sophisticated IVT by Category" at bounding box center [657, 87] width 219 height 14
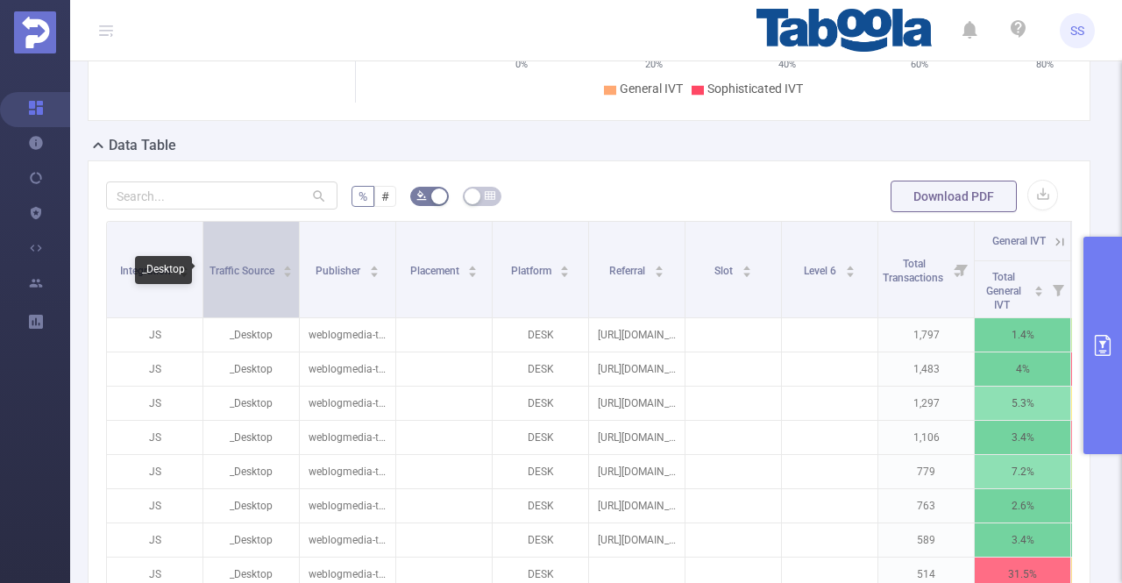
scroll to position [351, 0]
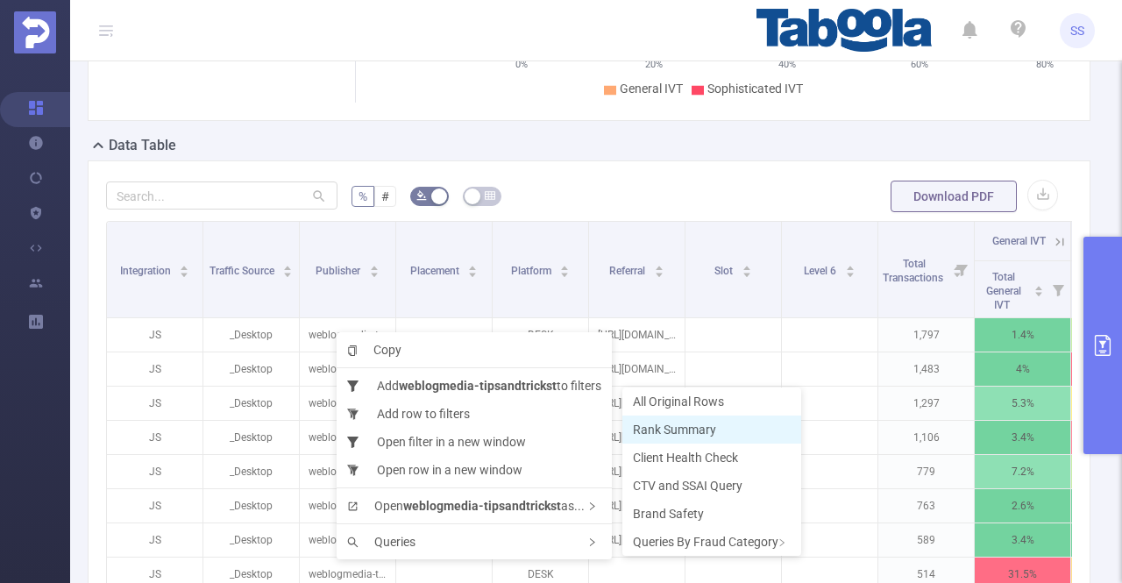
click at [651, 436] on span "Rank Summary" at bounding box center [674, 429] width 83 height 14
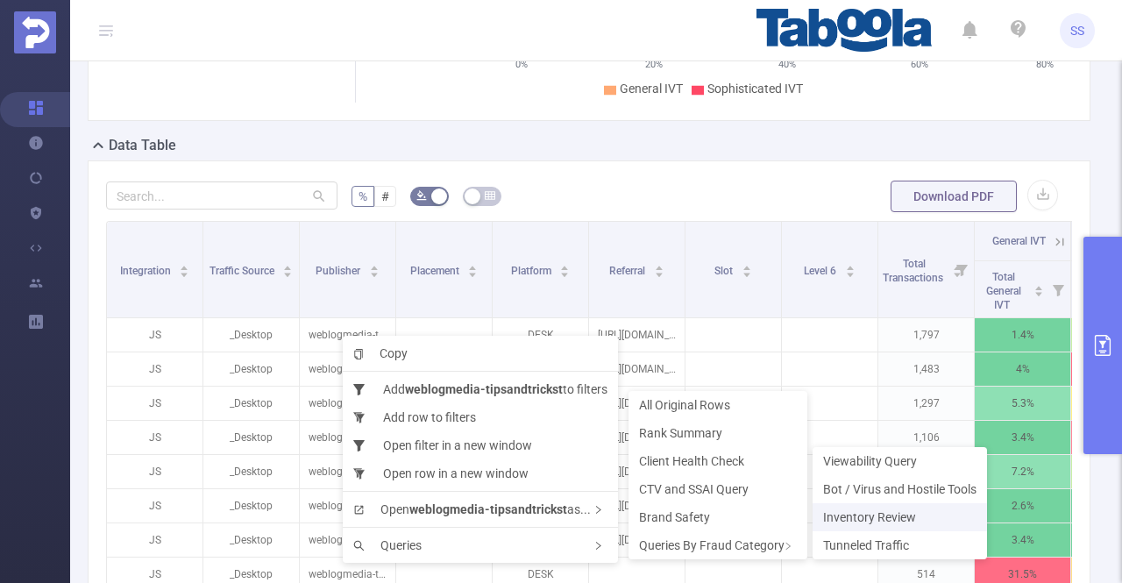
click at [853, 511] on span "Inventory Review" at bounding box center [869, 517] width 93 height 14
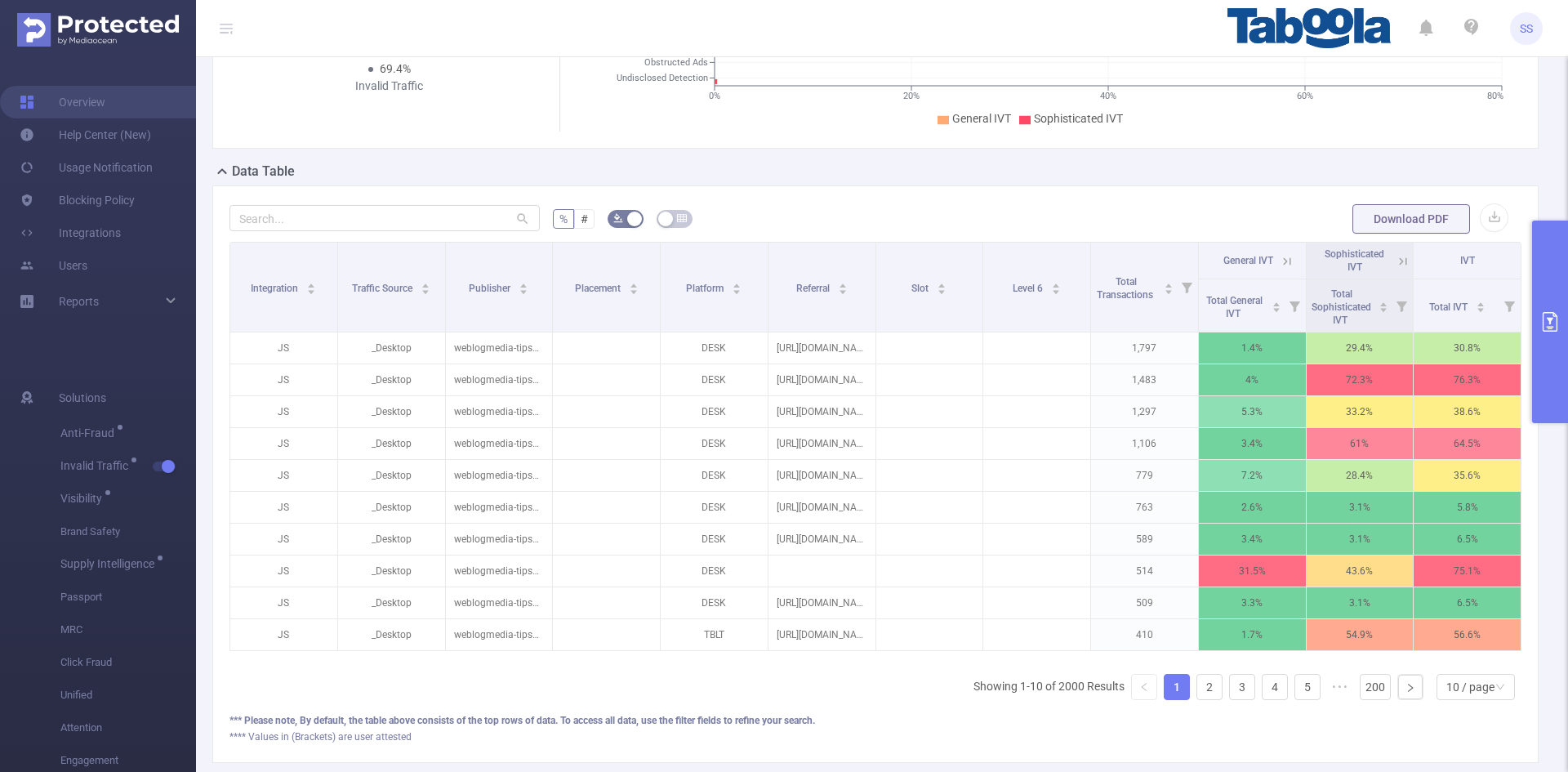
scroll to position [163, 0]
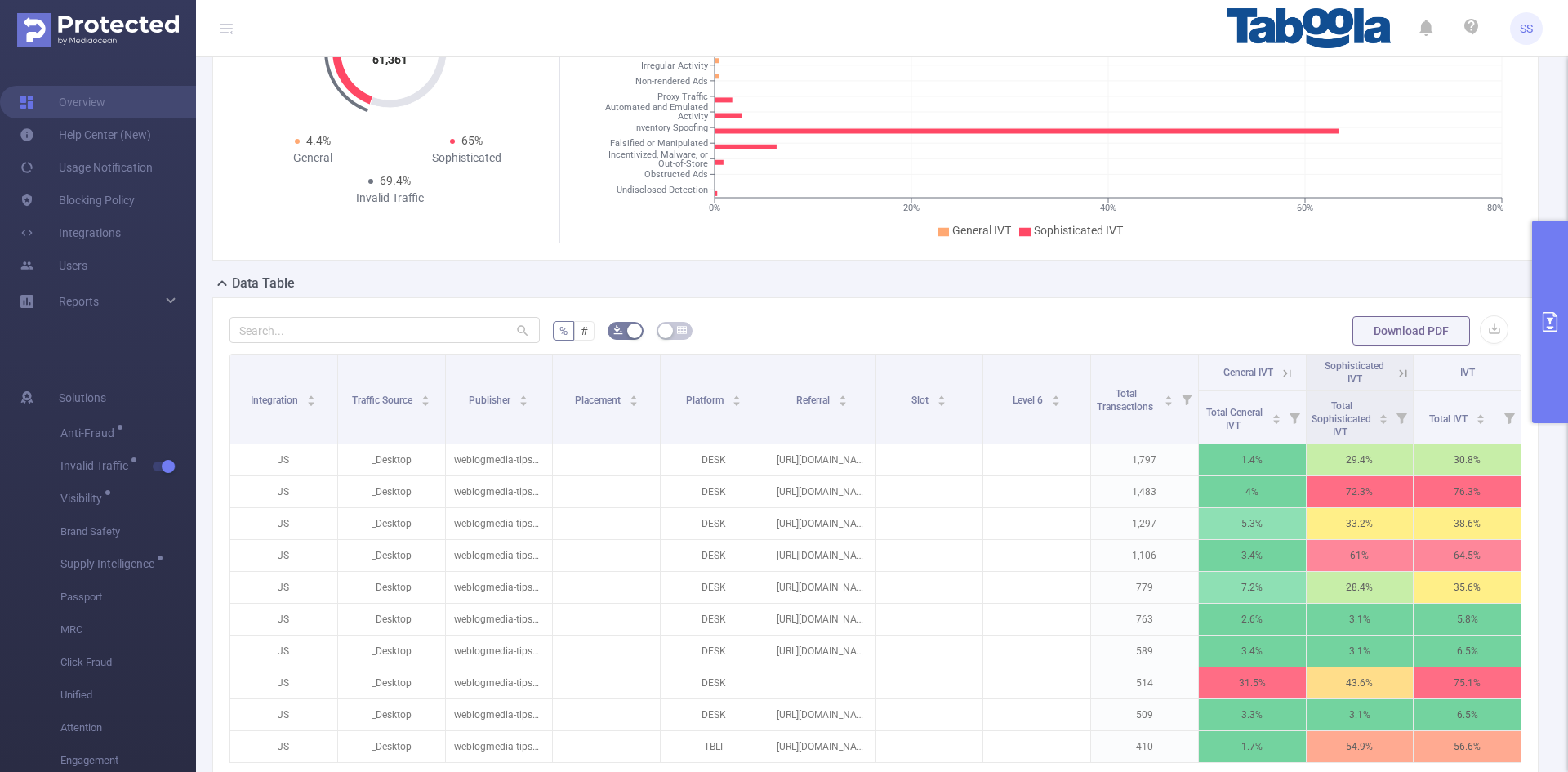
click at [1045, 373] on icon at bounding box center [1404, 374] width 15 height 15
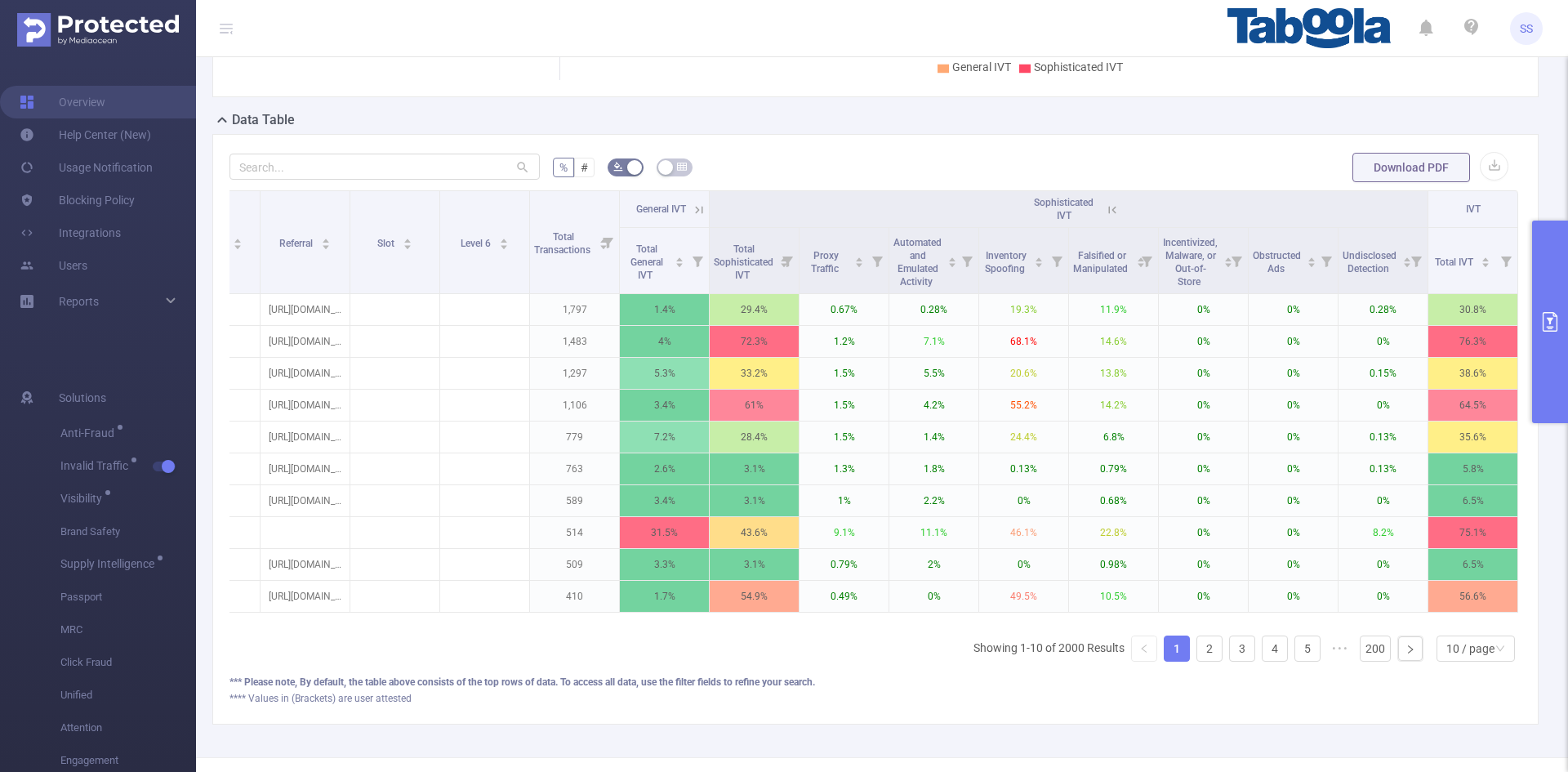
scroll to position [0, 432]
